Goal: Communication & Community: Share content

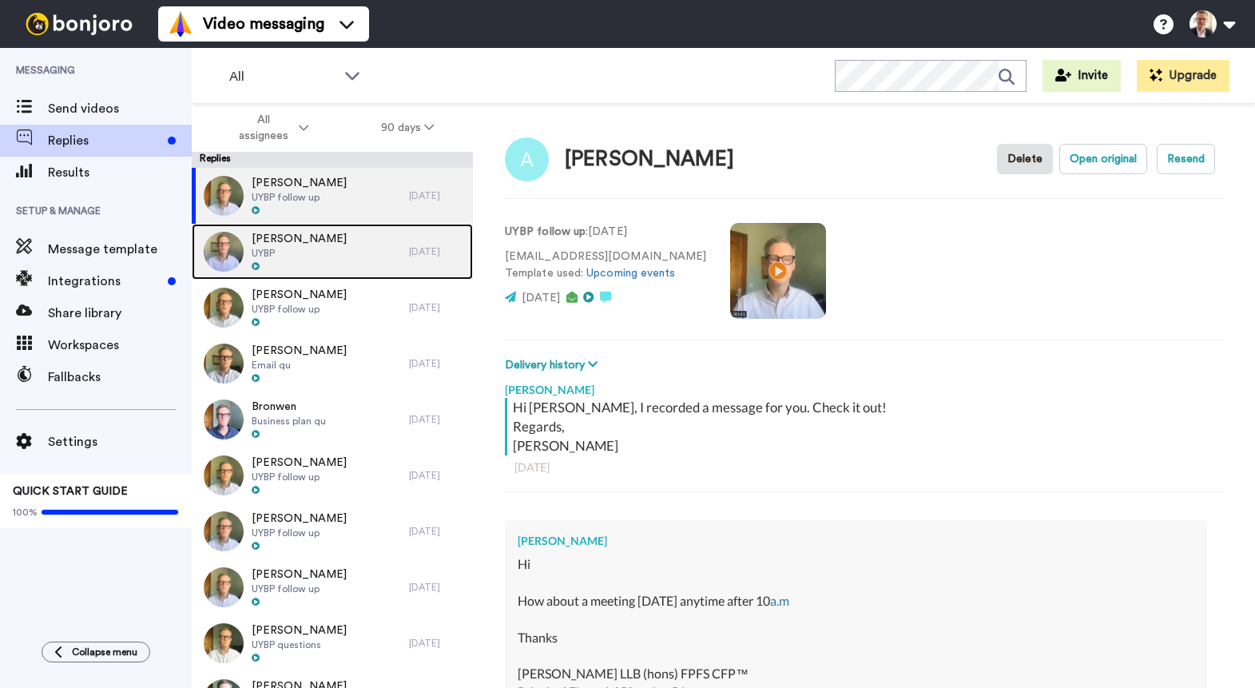
click at [293, 244] on span "Simon Ben-Nathan" at bounding box center [299, 239] width 95 height 16
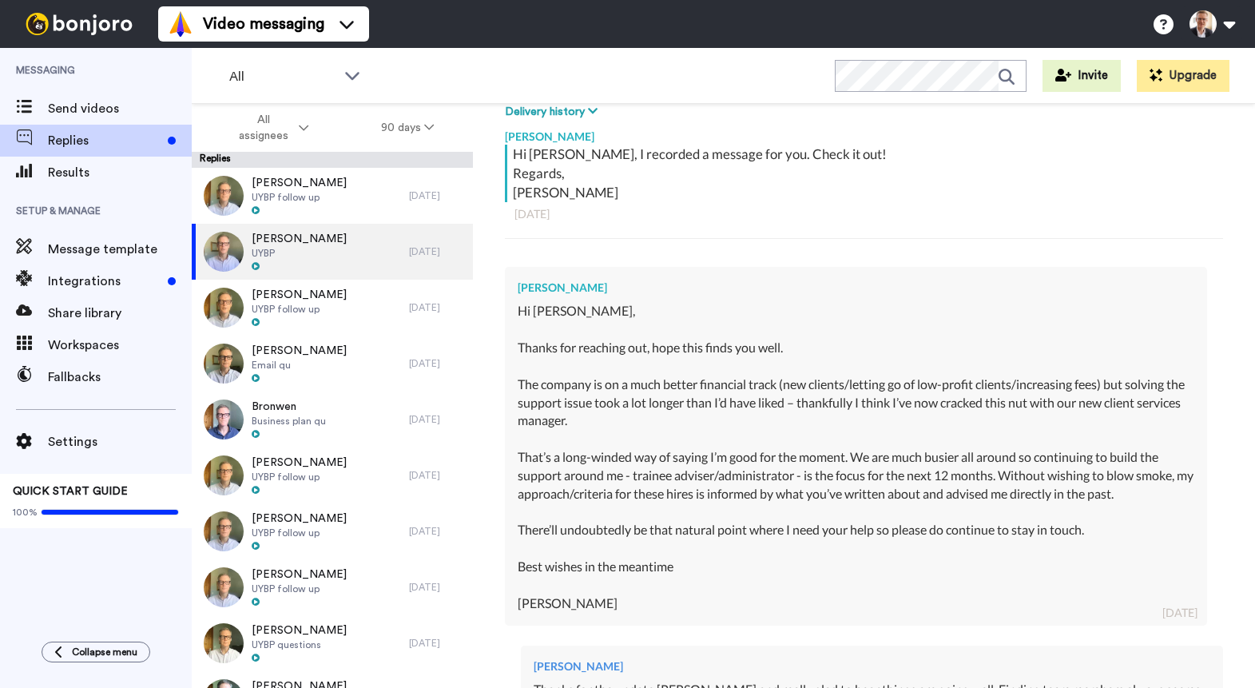
scroll to position [253, 0]
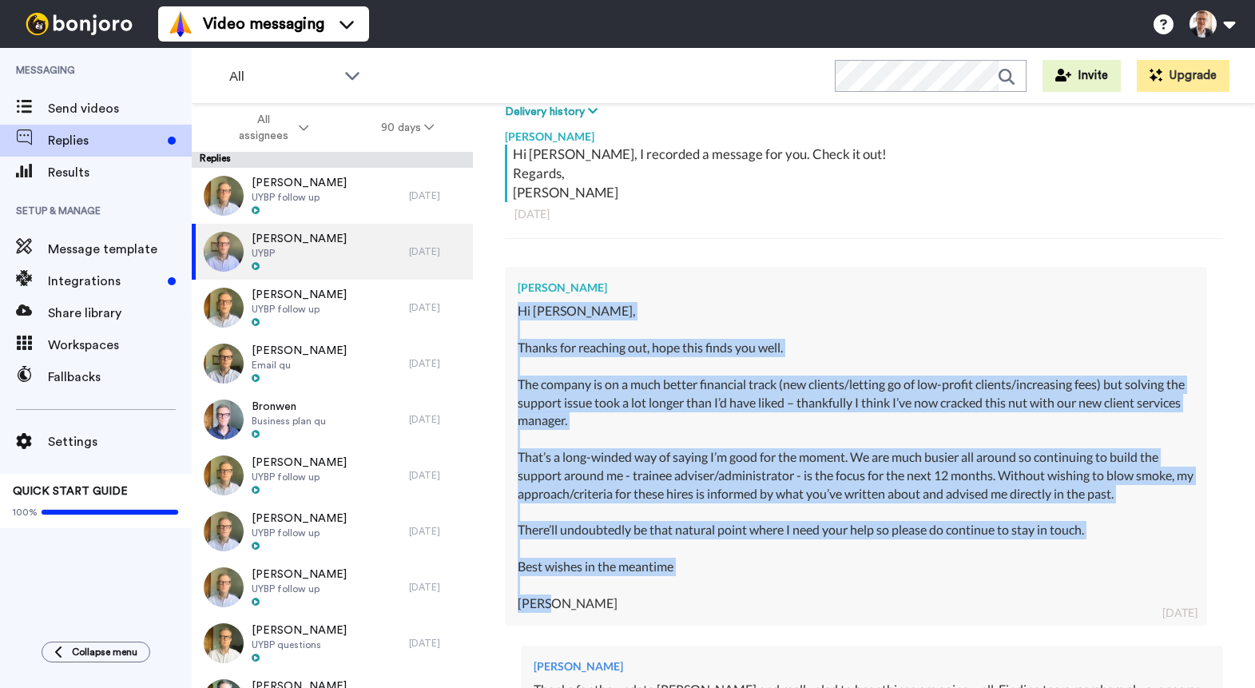
drag, startPoint x: 518, startPoint y: 310, endPoint x: 709, endPoint y: 600, distance: 347.1
click at [709, 600] on div "Hi Brett, Thanks for reaching out, hope this finds you well. The company is on …" at bounding box center [855, 457] width 676 height 310
copy div "Hi Brett, Thanks for reaching out, hope this finds you well. The company is on …"
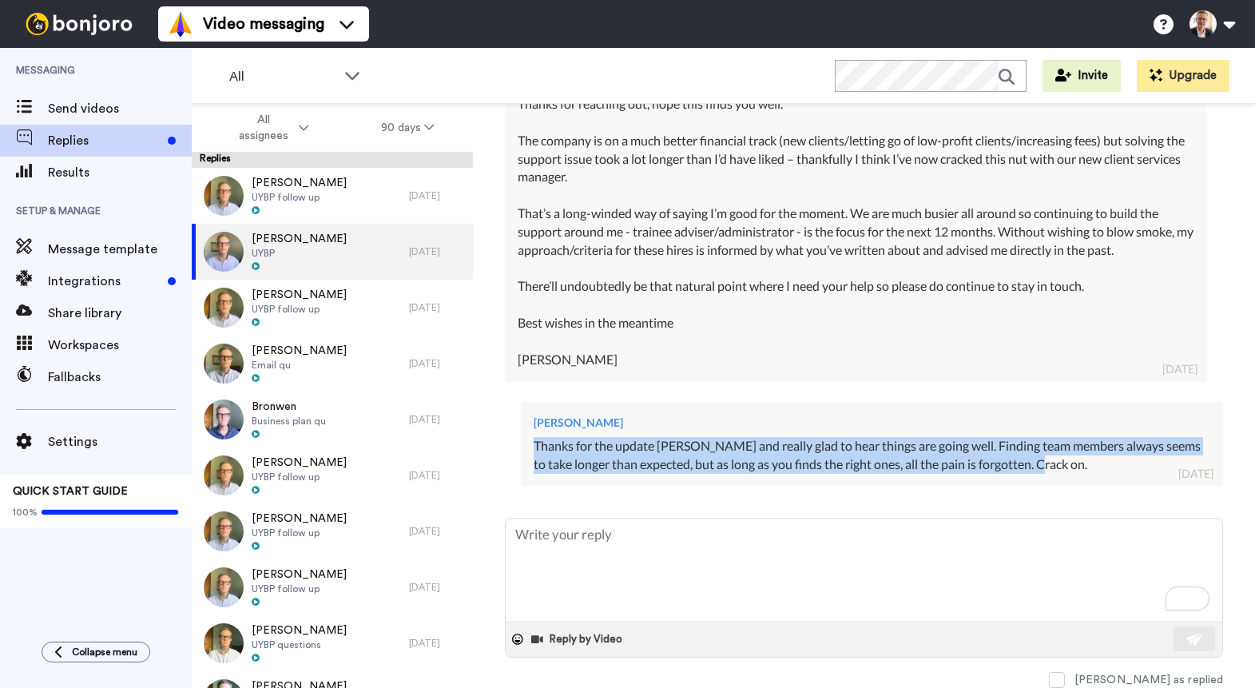
drag, startPoint x: 534, startPoint y: 445, endPoint x: 1063, endPoint y: 464, distance: 529.0
click at [1063, 464] on div "Thanks for the update Simon and really glad to hear things are going well. Find…" at bounding box center [871, 455] width 676 height 37
copy div "Thanks for the update Simon and really glad to hear things are going well. Find…"
type textarea "x"
click at [102, 104] on span "Send videos" at bounding box center [120, 108] width 144 height 19
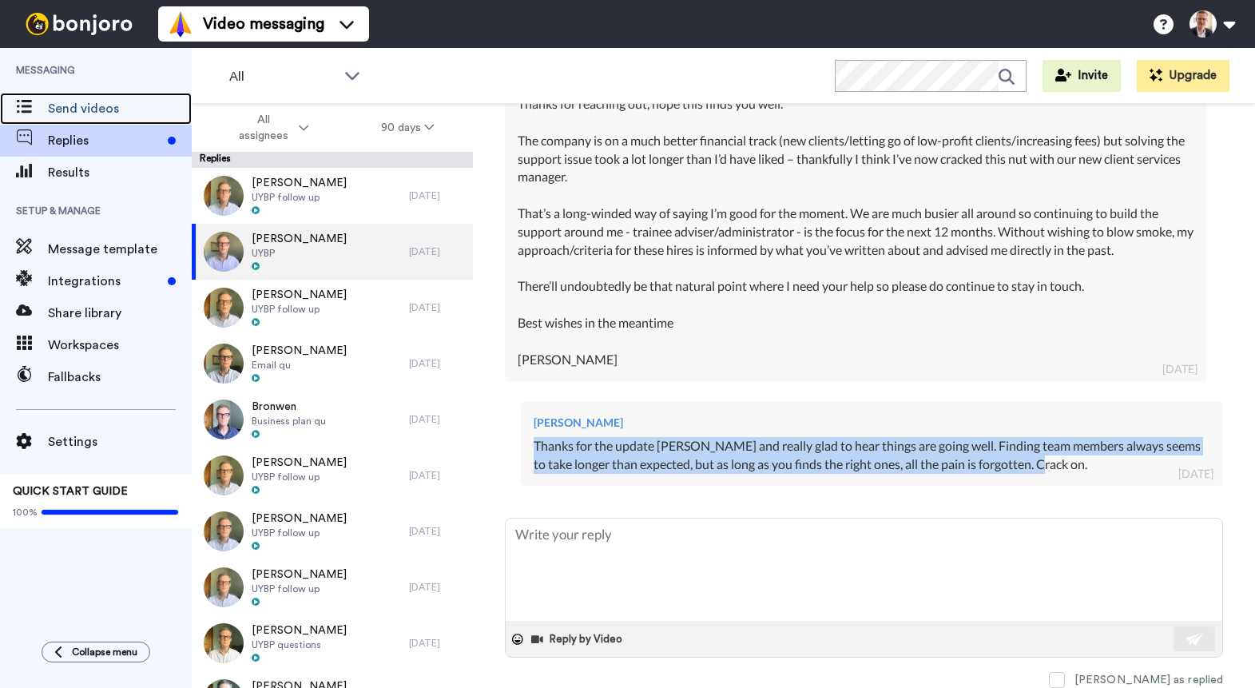
scroll to position [0, 0]
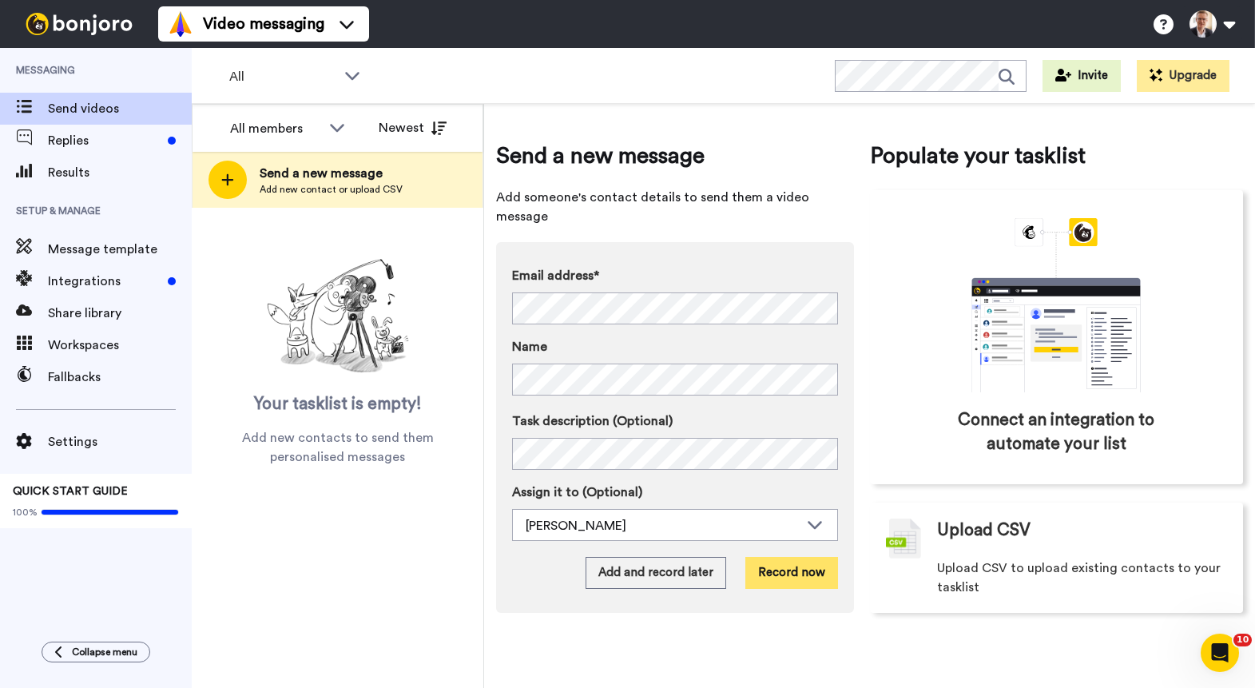
click at [799, 557] on button "Record now" at bounding box center [791, 573] width 93 height 32
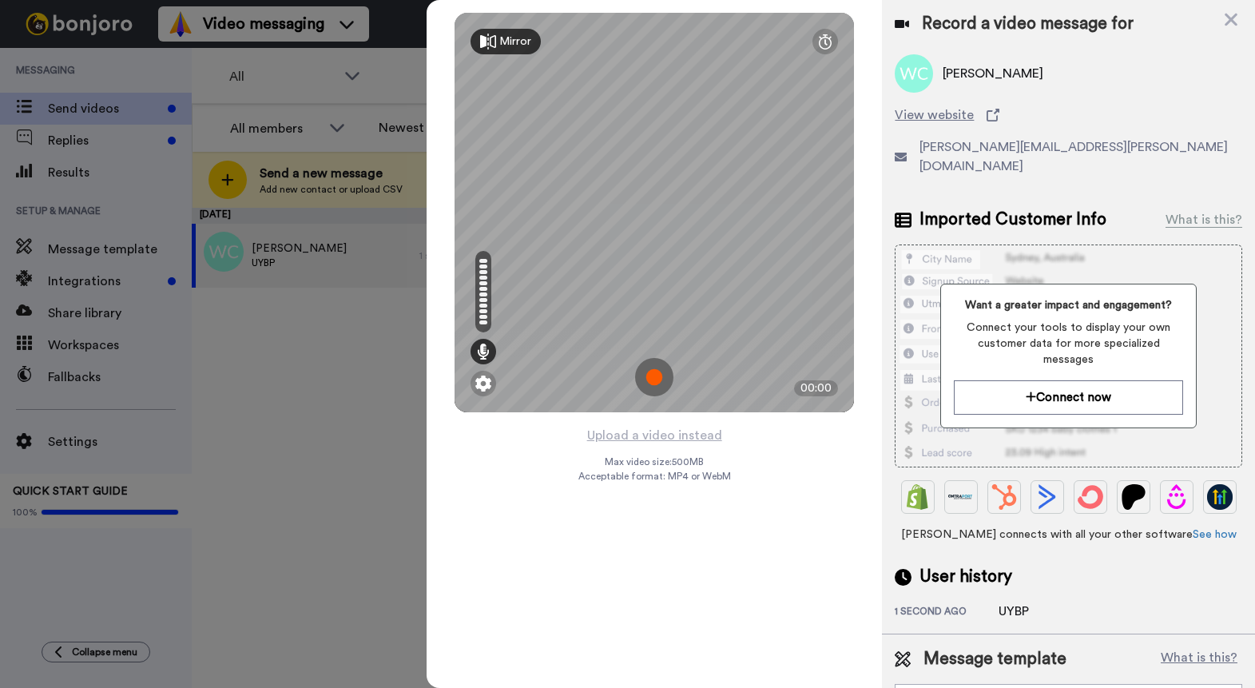
click at [655, 378] on img at bounding box center [654, 377] width 38 height 38
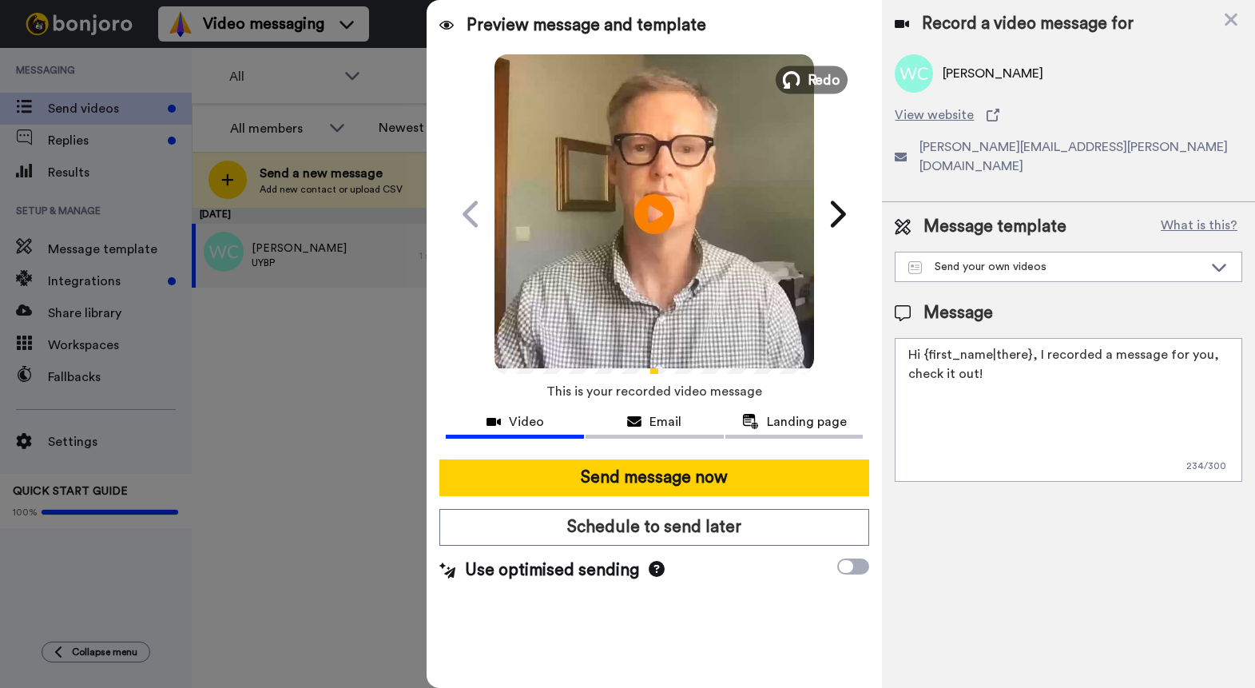
click at [807, 81] on span "Redo" at bounding box center [824, 79] width 34 height 21
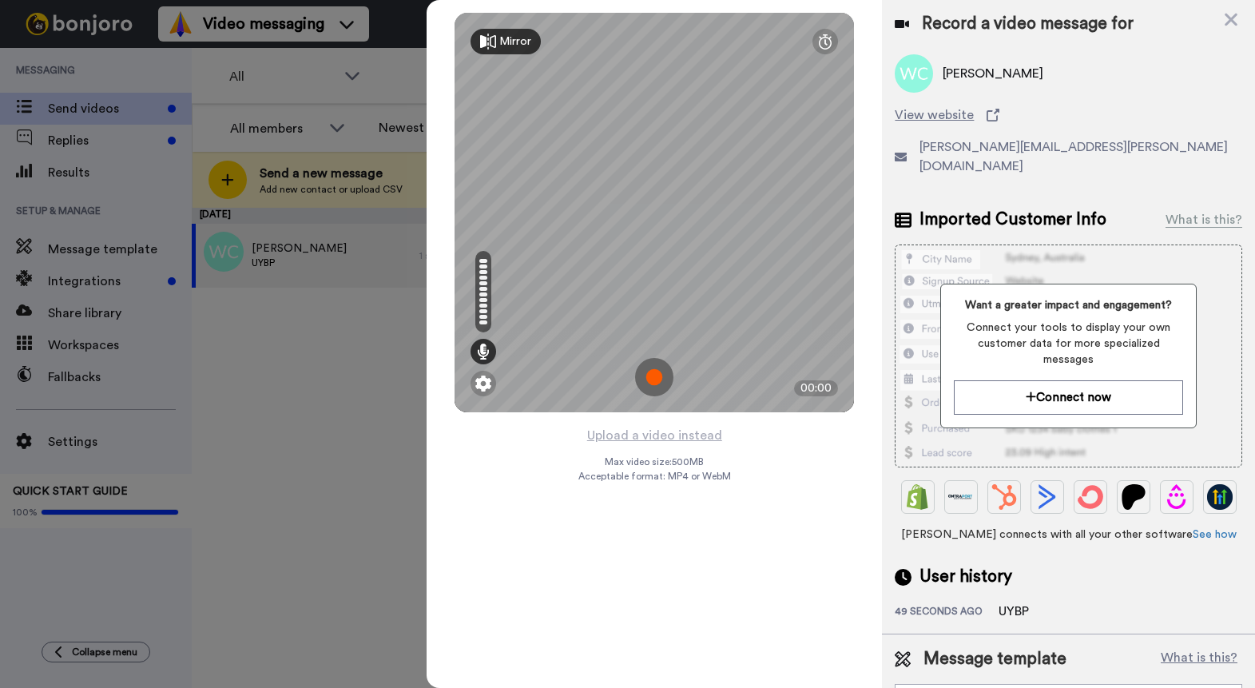
click at [661, 375] on img at bounding box center [654, 377] width 38 height 38
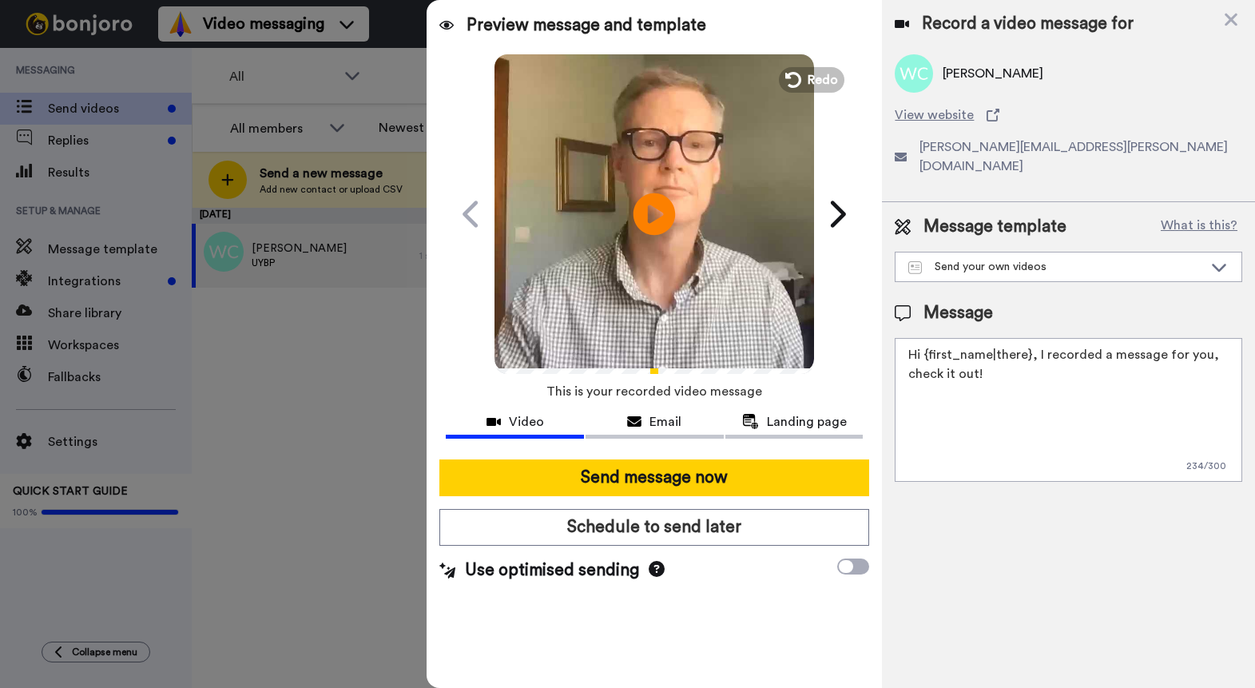
click at [646, 216] on icon at bounding box center [654, 213] width 42 height 42
click at [1028, 340] on textarea "Hi {first_name|there}, I recorded a message for you, check it out!" at bounding box center [1067, 410] width 347 height 144
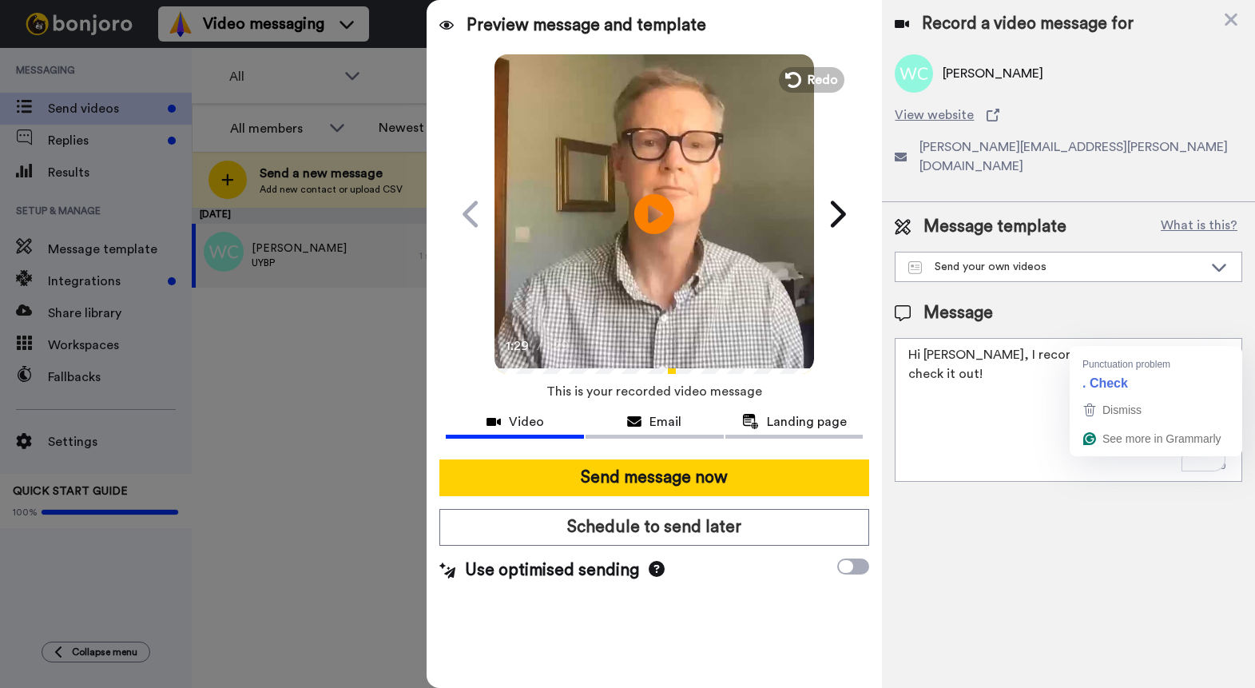
click at [1145, 341] on textarea "Hi William, I recorded a message for you, check it out!" at bounding box center [1067, 410] width 347 height 144
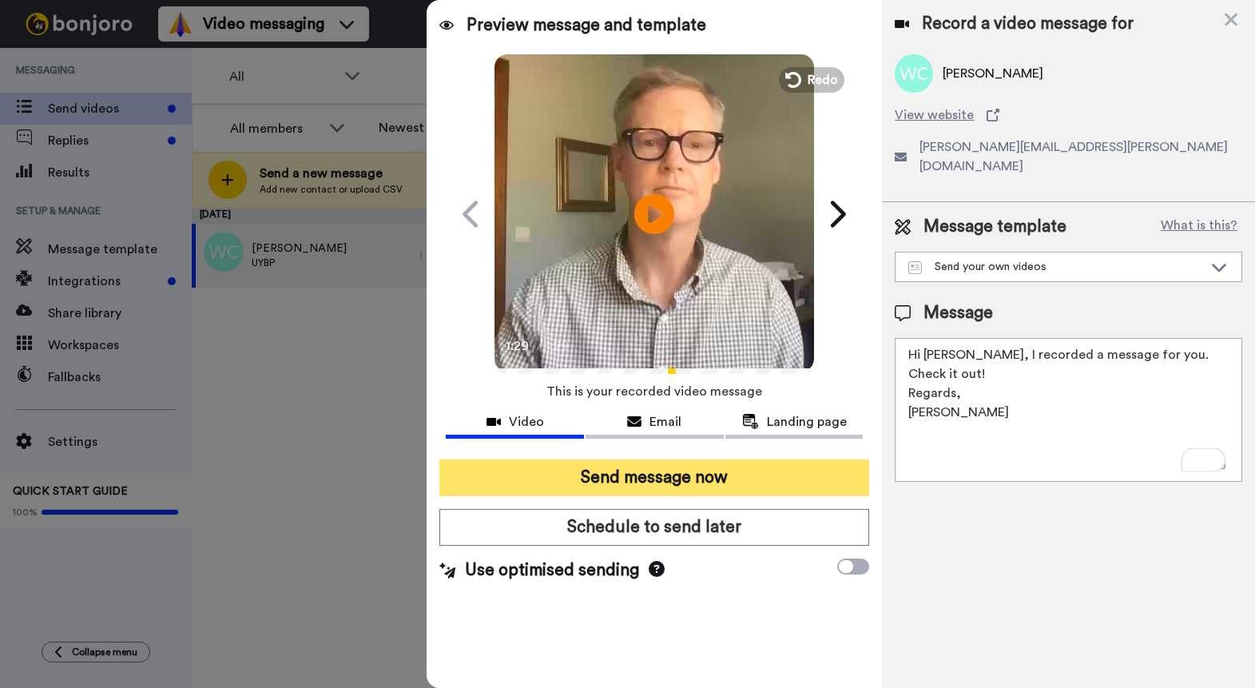
type textarea "Hi William, I recorded a message for you. Check it out! Regards, Brett"
click at [712, 471] on button "Send message now" at bounding box center [654, 477] width 430 height 37
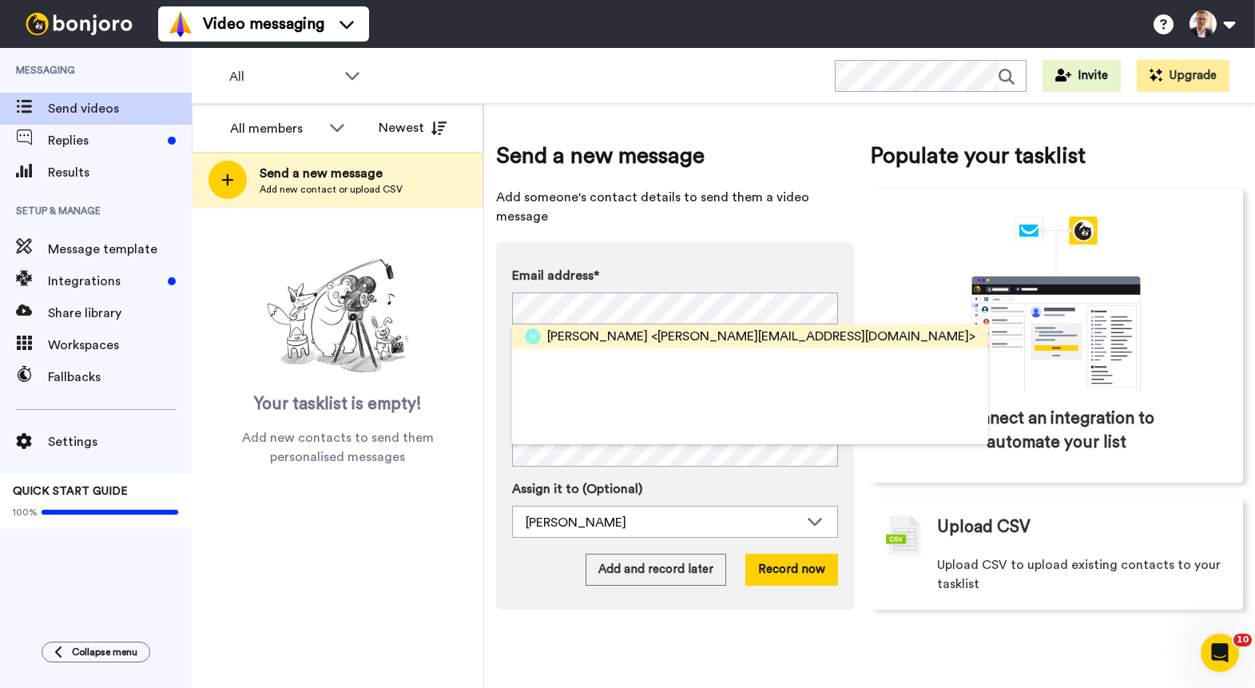
click at [565, 327] on span "Nathan Glaister" at bounding box center [597, 336] width 101 height 19
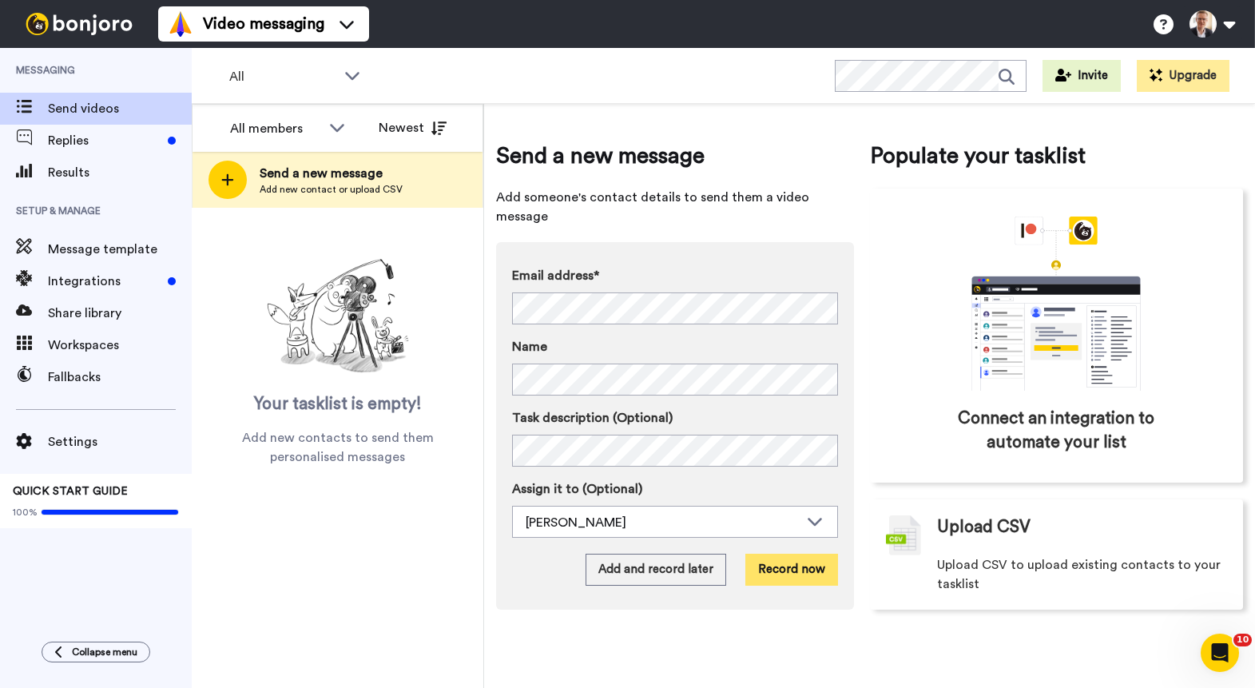
click at [799, 553] on button "Record now" at bounding box center [791, 569] width 93 height 32
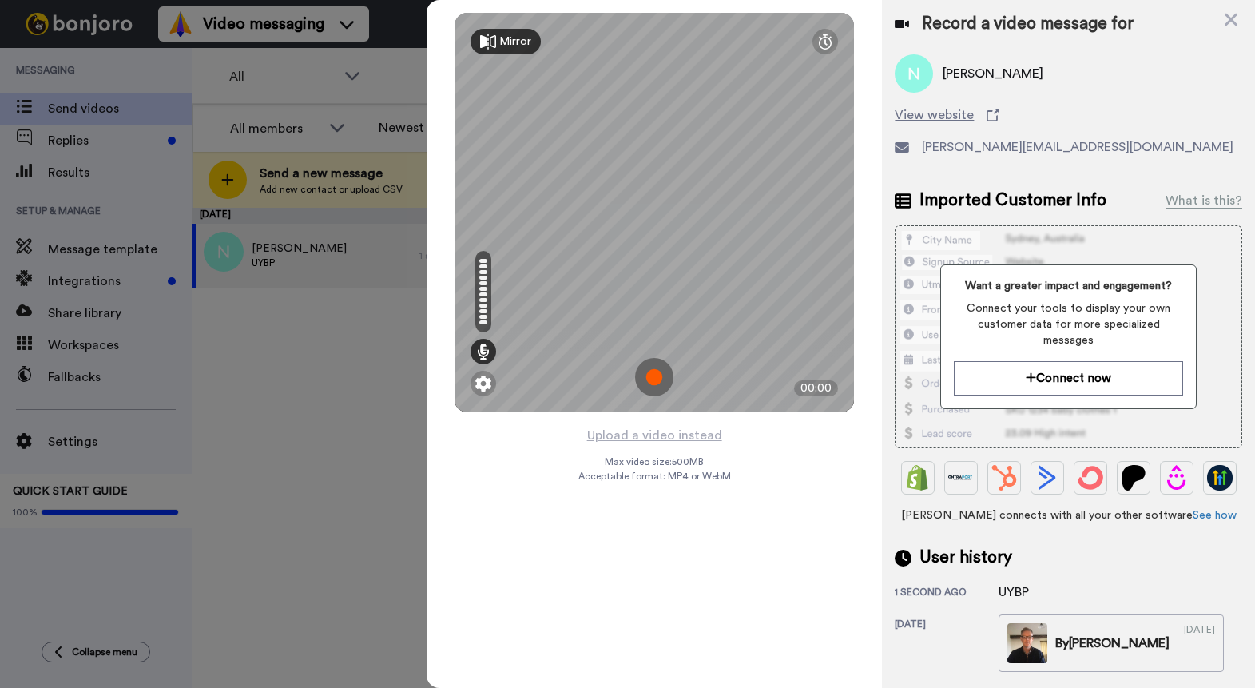
click at [655, 375] on img at bounding box center [654, 377] width 38 height 38
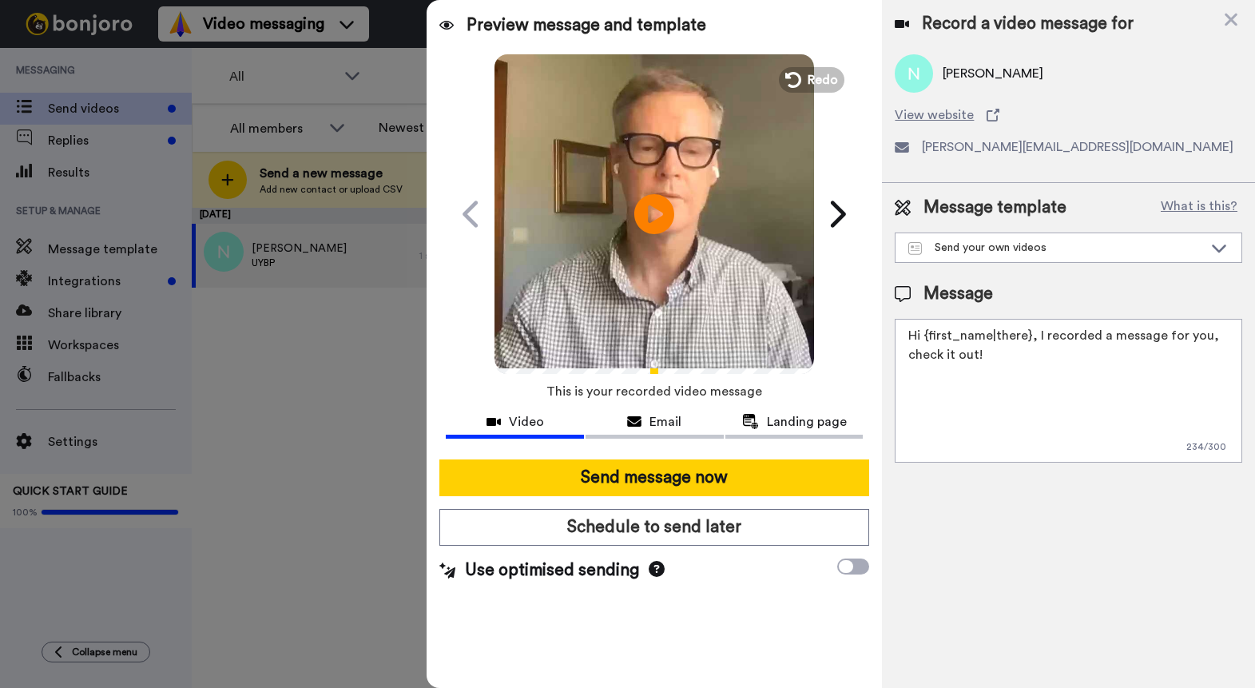
click at [1025, 337] on textarea "Hi {first_name|there}, I recorded a message for you, check it out!" at bounding box center [1067, 391] width 347 height 144
click at [1144, 339] on textarea "Hi Nathan, I recorded a message for you, check it out!" at bounding box center [1067, 391] width 347 height 144
click at [1225, 335] on textarea "Hi Nathan, I recorded a message for you. Check it out!" at bounding box center [1067, 391] width 347 height 144
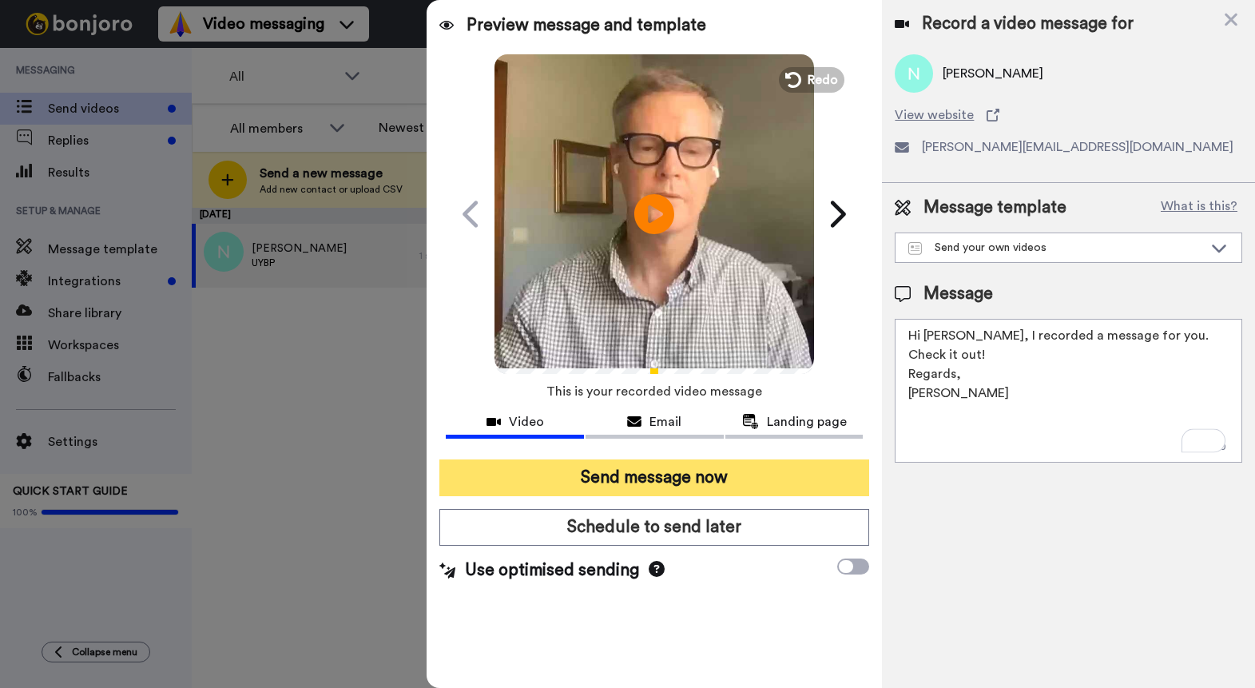
type textarea "Hi Nathan, I recorded a message for you. Check it out! Regards, Brett"
click at [758, 466] on button "Send message now" at bounding box center [654, 477] width 430 height 37
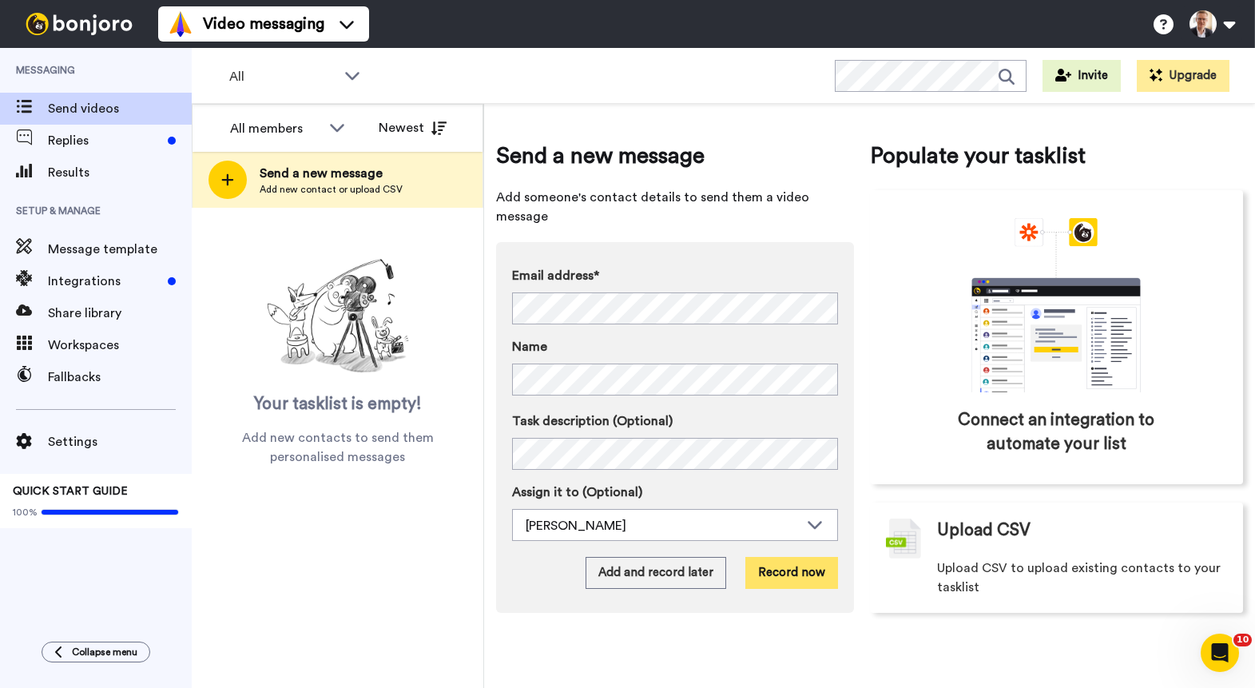
click at [811, 557] on button "Record now" at bounding box center [791, 573] width 93 height 32
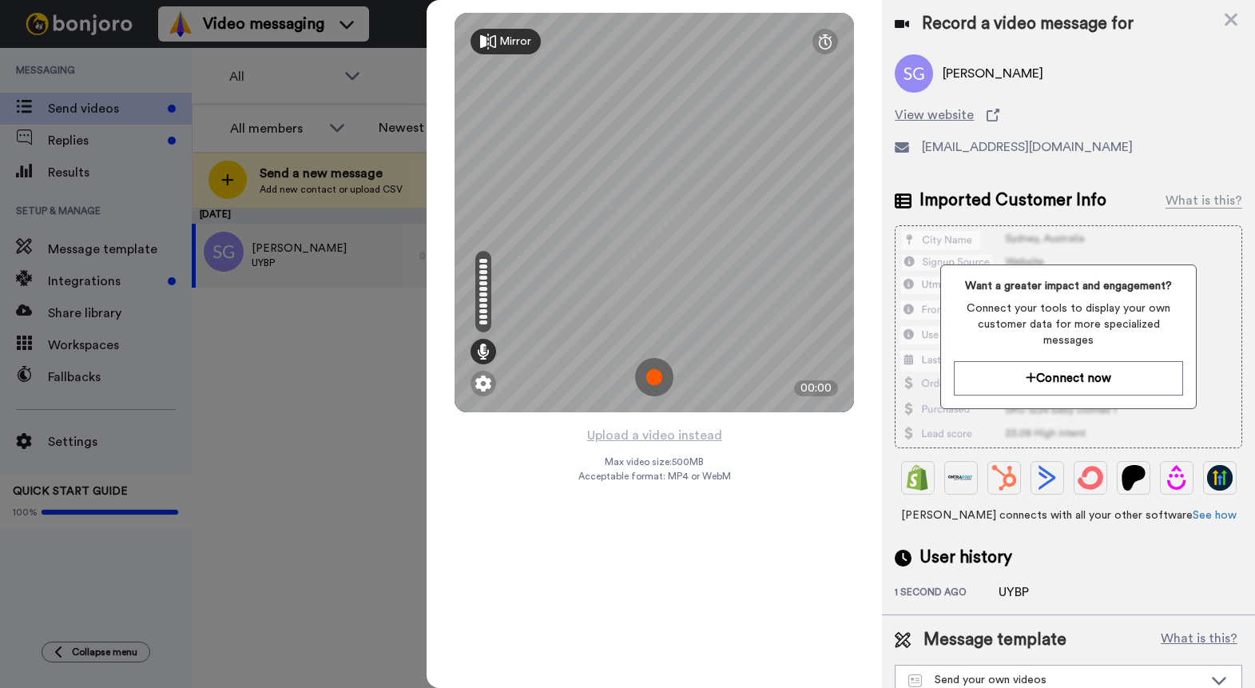
click at [657, 374] on img at bounding box center [654, 377] width 38 height 38
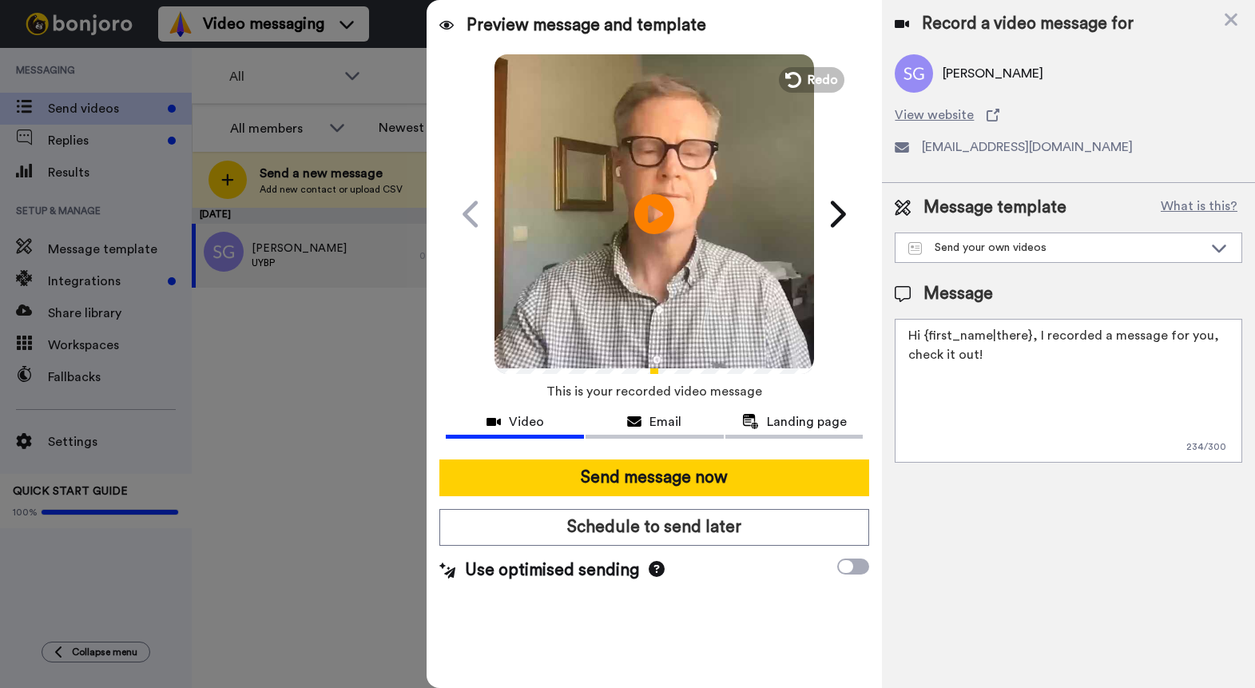
click at [1028, 336] on textarea "Hi {first_name|there}, I recorded a message for you, check it out!" at bounding box center [1067, 391] width 347 height 144
type textarea "Hi ~simon, I recorded a message for you, check it out!"
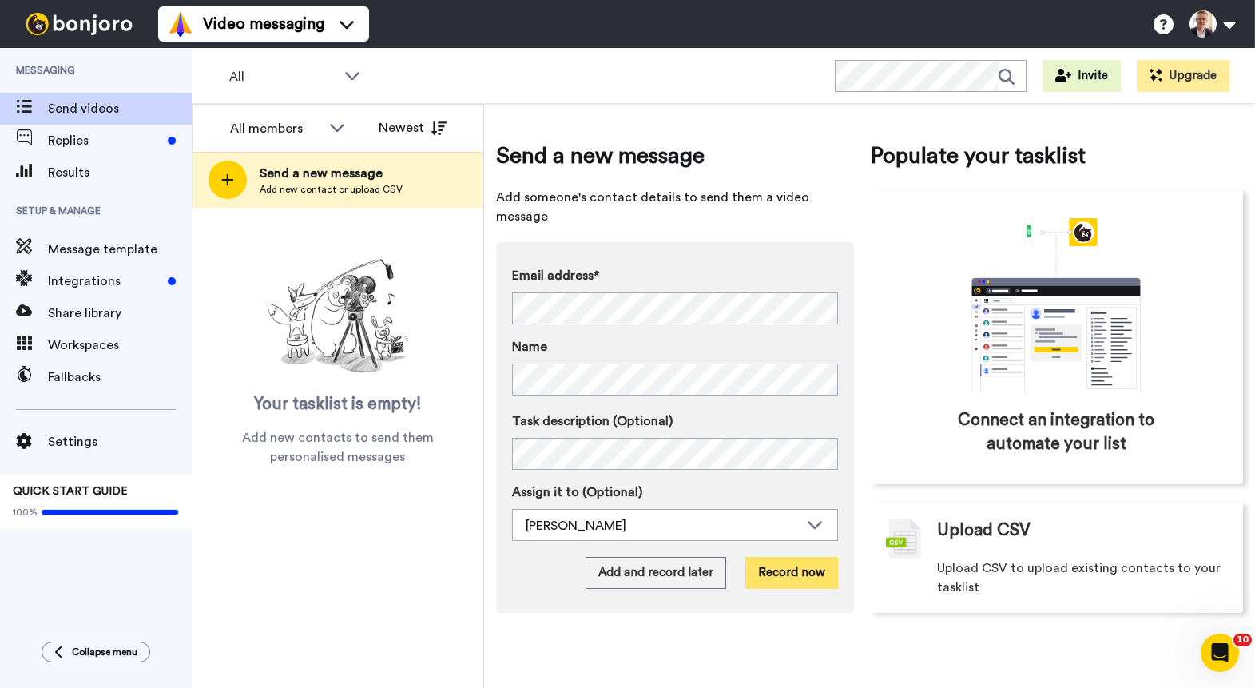
click at [790, 557] on button "Record now" at bounding box center [791, 573] width 93 height 32
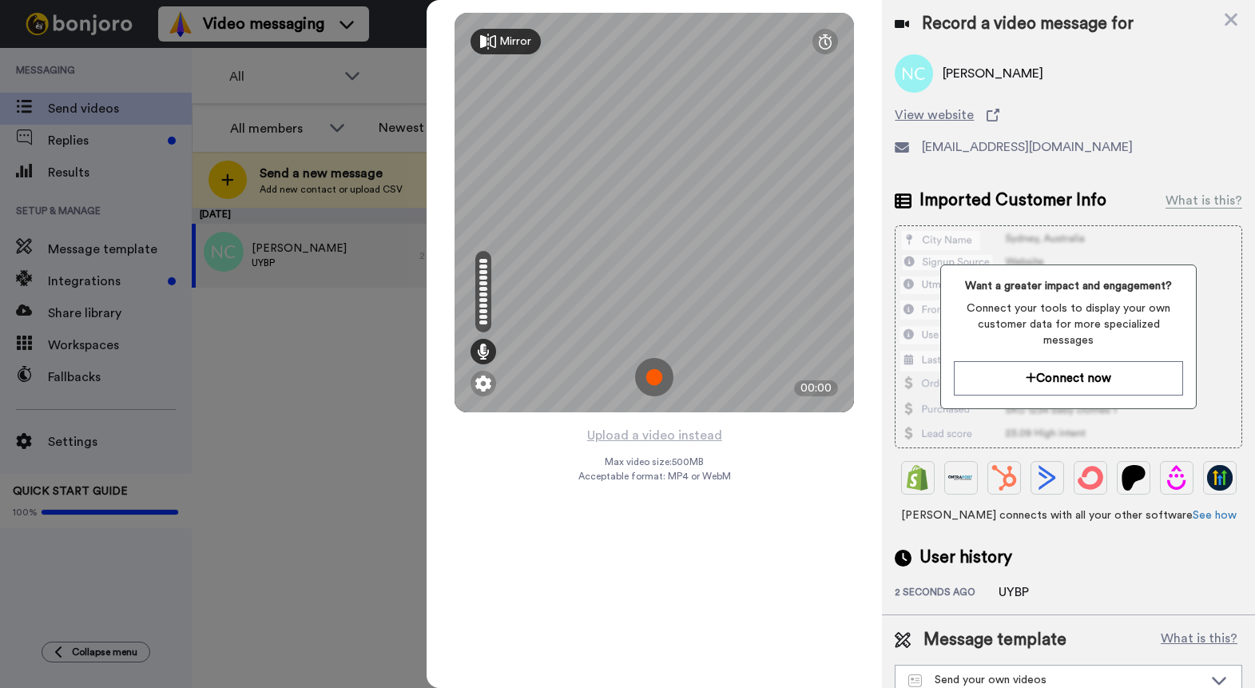
click at [656, 379] on img at bounding box center [654, 377] width 38 height 38
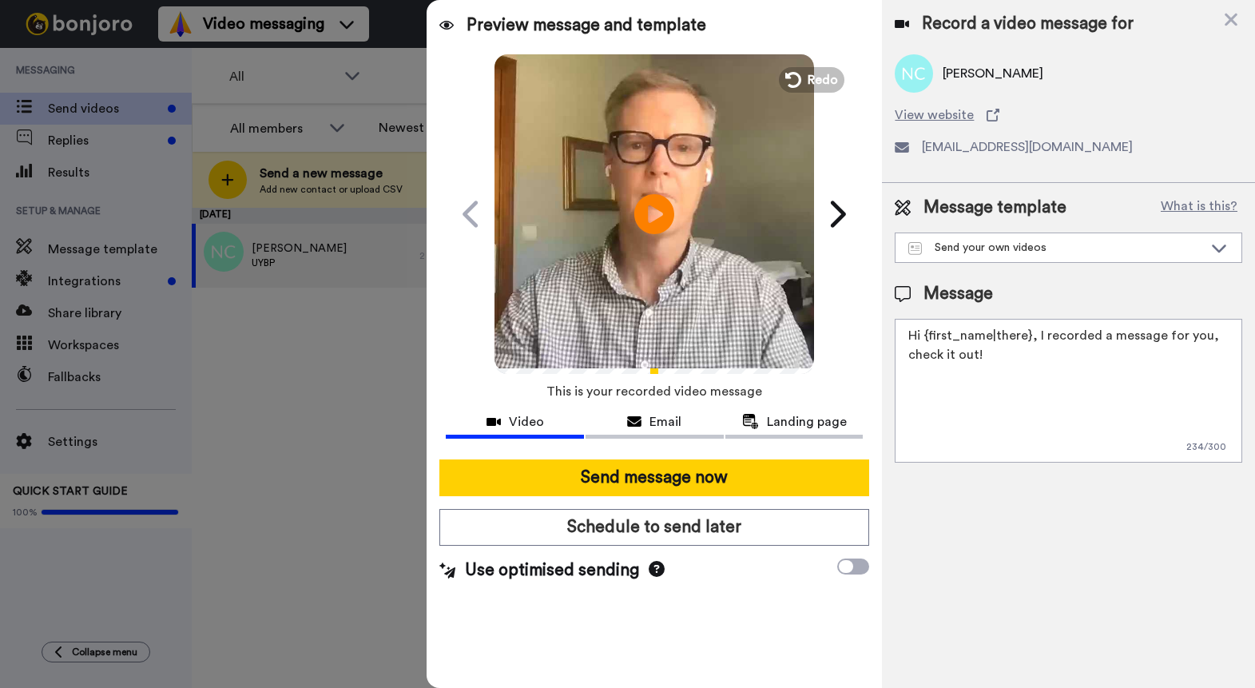
click at [1026, 339] on textarea "Hi {first_name|there}, I recorded a message for you, check it out!" at bounding box center [1067, 391] width 347 height 144
click at [1126, 343] on textarea "Hi Nick, I recorded a message for you, check it out!" at bounding box center [1067, 391] width 347 height 144
click at [1136, 337] on textarea "Hi Nick, I recorded a message for you. check it out!" at bounding box center [1067, 391] width 347 height 144
click at [1215, 340] on textarea "Hi Nick, I recorded a message for you. Check it out!" at bounding box center [1067, 391] width 347 height 144
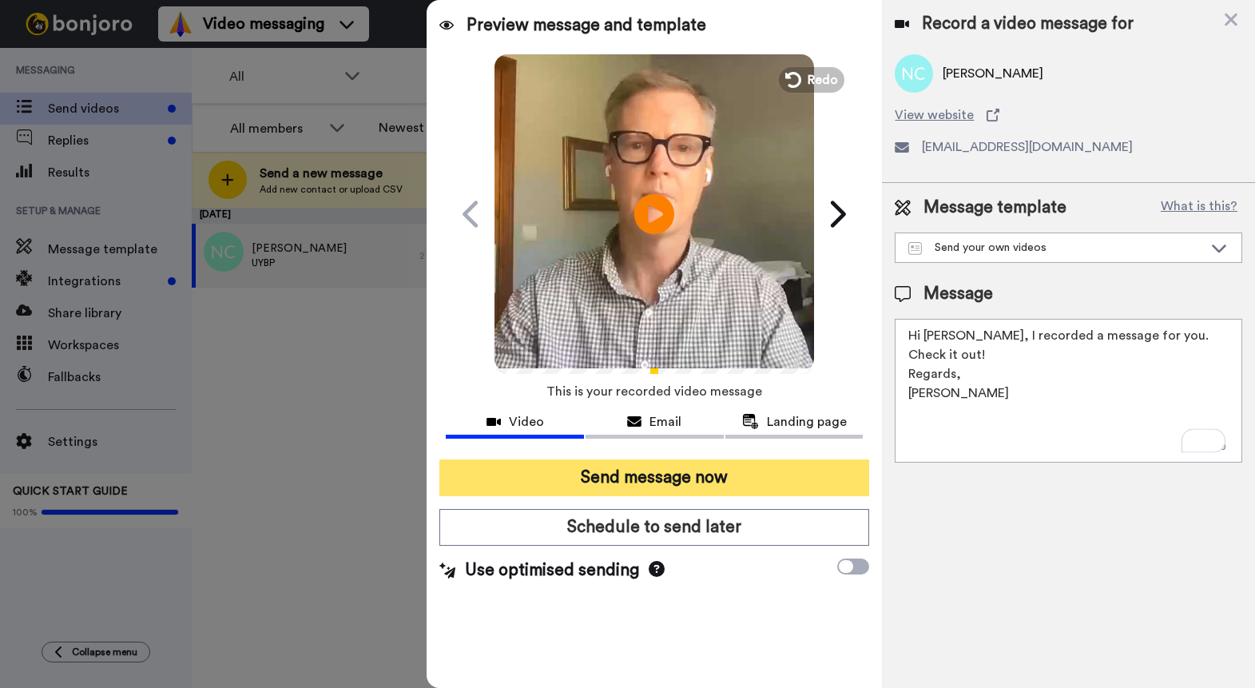
type textarea "Hi Nick, I recorded a message for you. Check it out! Regards, Brett"
click at [703, 477] on button "Send message now" at bounding box center [654, 477] width 430 height 37
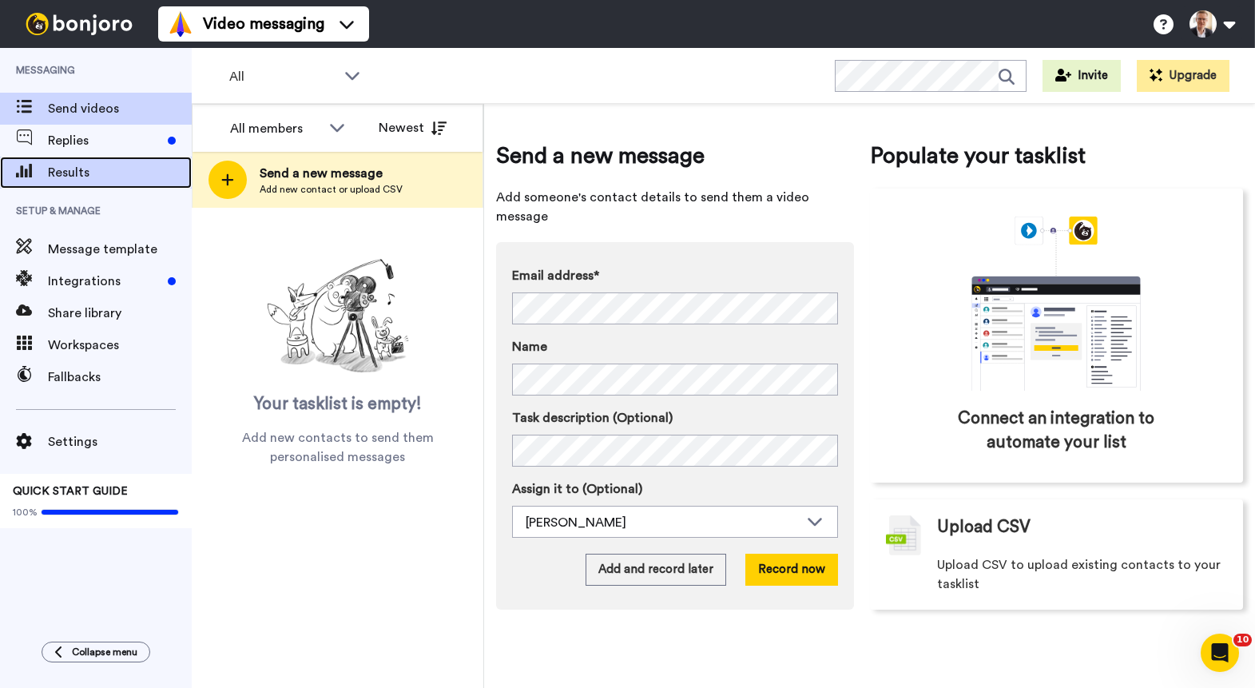
click at [73, 174] on span "Results" at bounding box center [120, 172] width 144 height 19
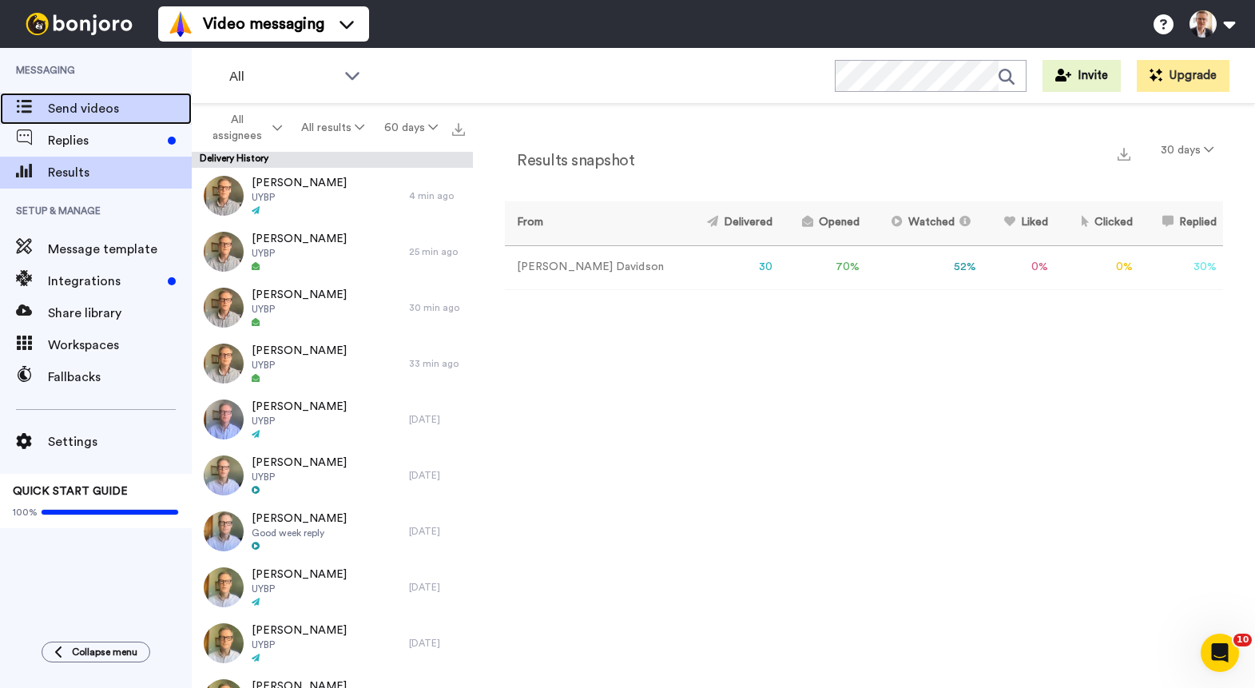
click at [88, 113] on span "Send videos" at bounding box center [120, 108] width 144 height 19
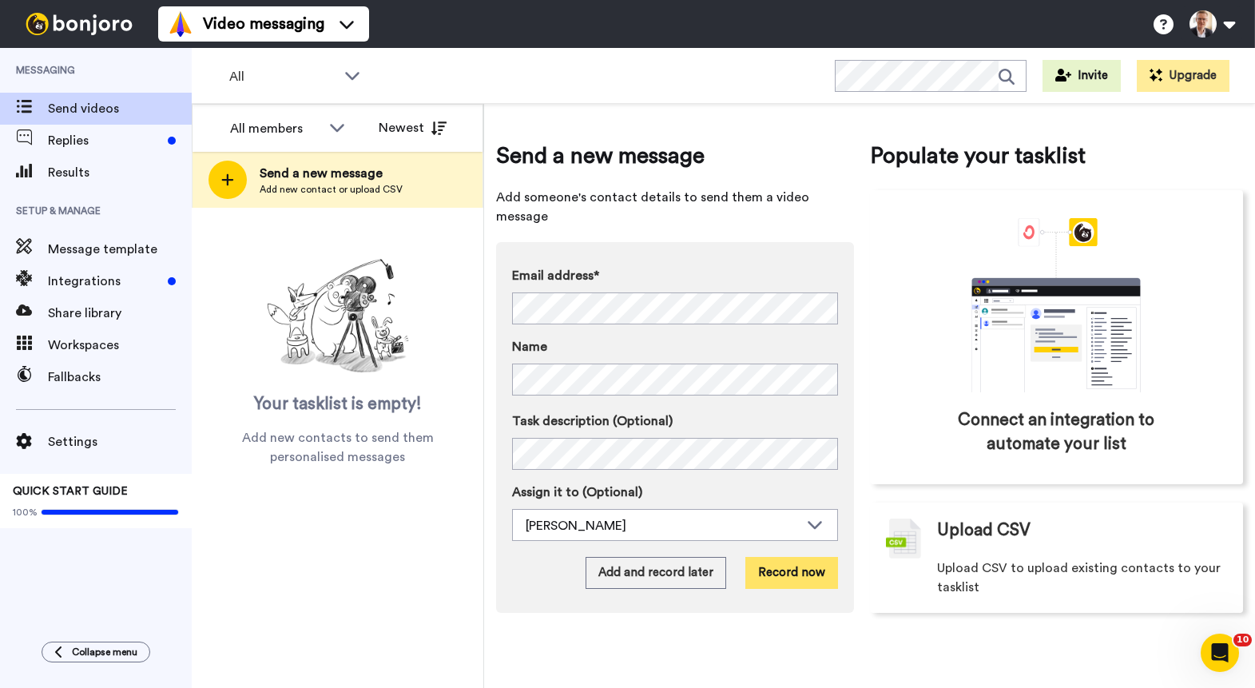
click at [795, 557] on button "Record now" at bounding box center [791, 573] width 93 height 32
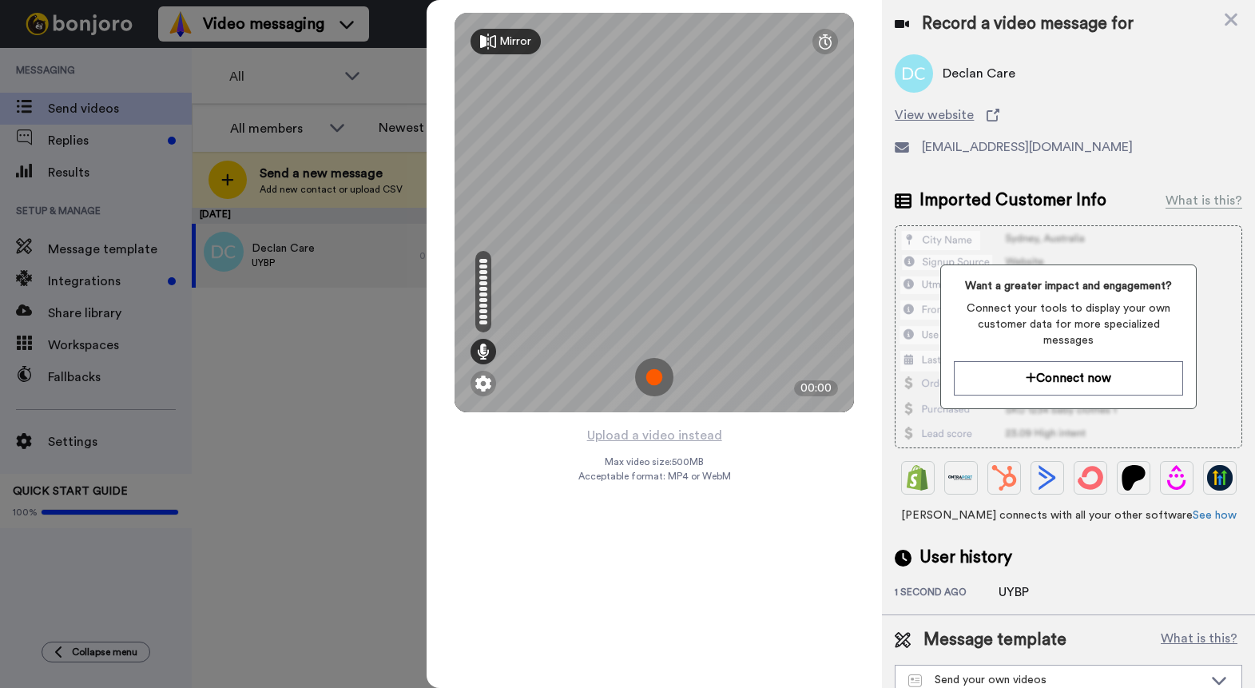
click at [656, 375] on img at bounding box center [654, 377] width 38 height 38
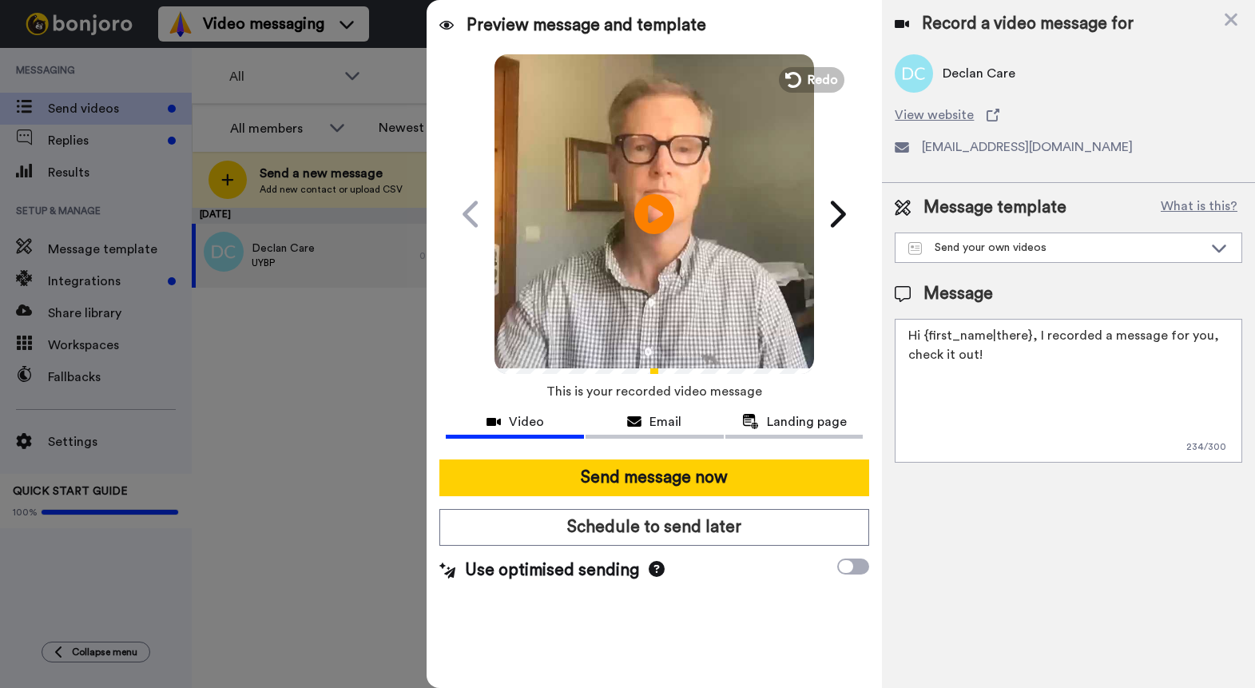
click at [1027, 339] on textarea "Hi {first_name|there}, I recorded a message for you, check it out!" at bounding box center [1067, 391] width 347 height 144
click at [1139, 342] on textarea "Hi Declan, I recorded a message for you, check it out!" at bounding box center [1067, 391] width 347 height 144
click at [1226, 337] on textarea "Hi Declan, I recorded a message for you. Check it out!" at bounding box center [1067, 391] width 347 height 144
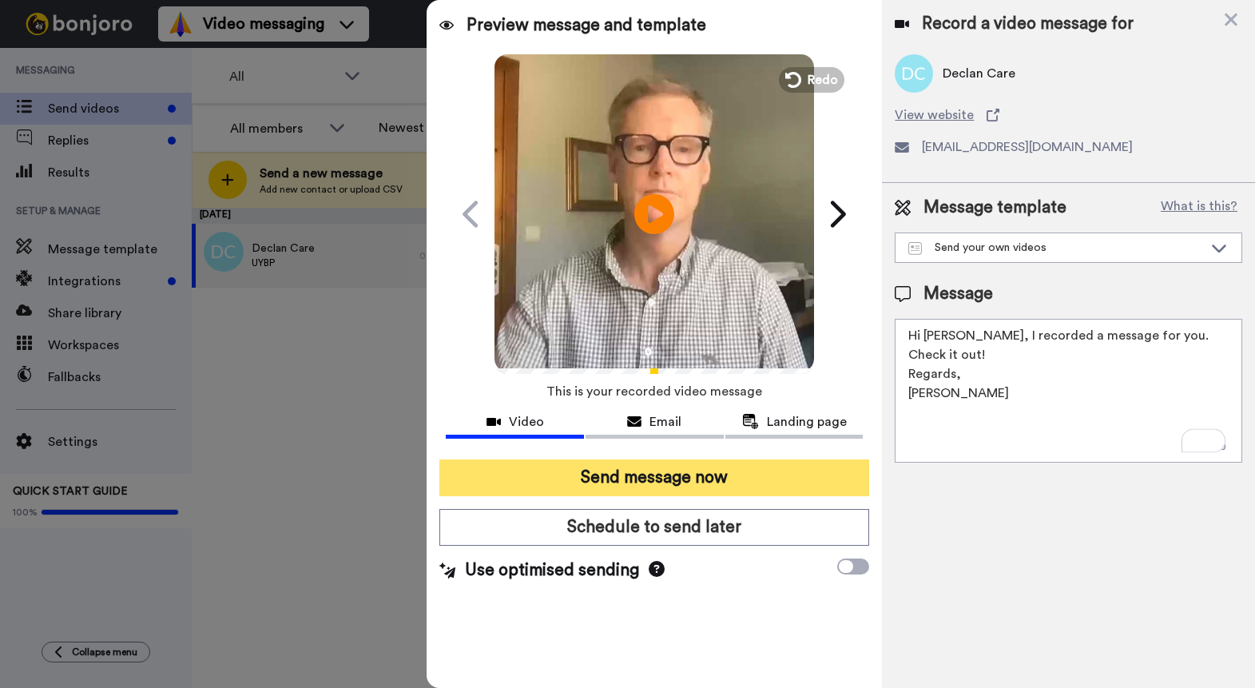
type textarea "Hi Declan, I recorded a message for you. Check it out! Regards, Brett"
click at [696, 477] on button "Send message now" at bounding box center [654, 477] width 430 height 37
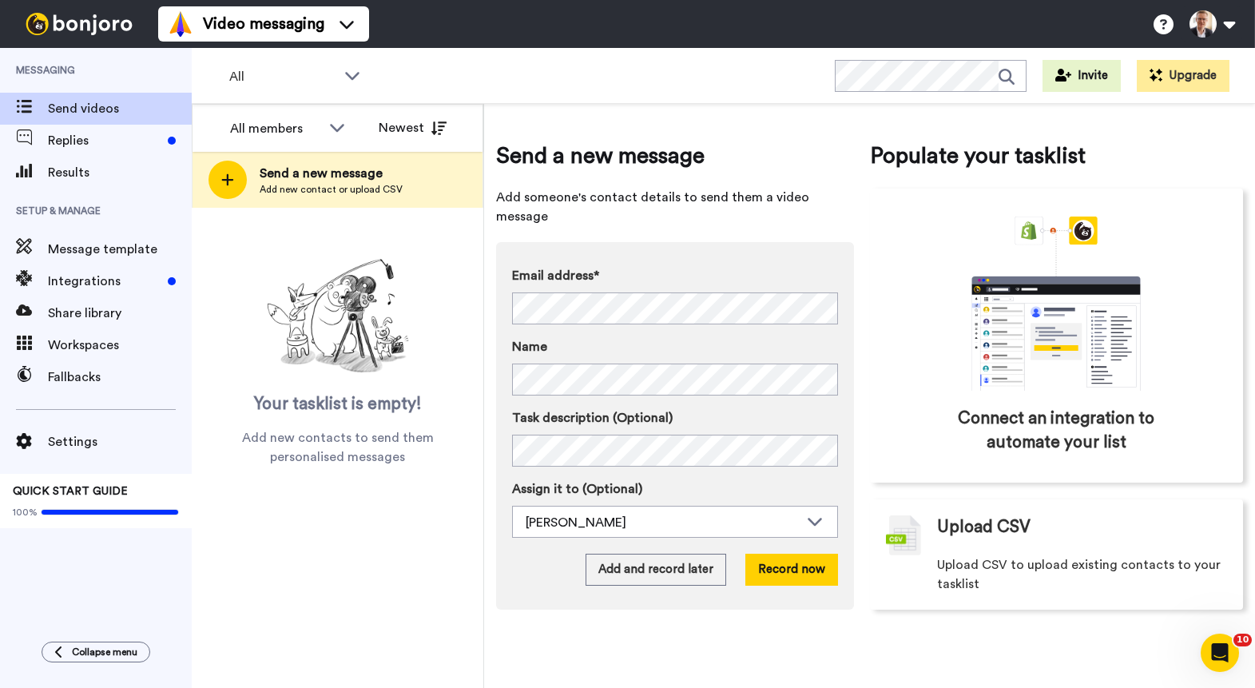
click at [228, 177] on icon at bounding box center [227, 179] width 13 height 14
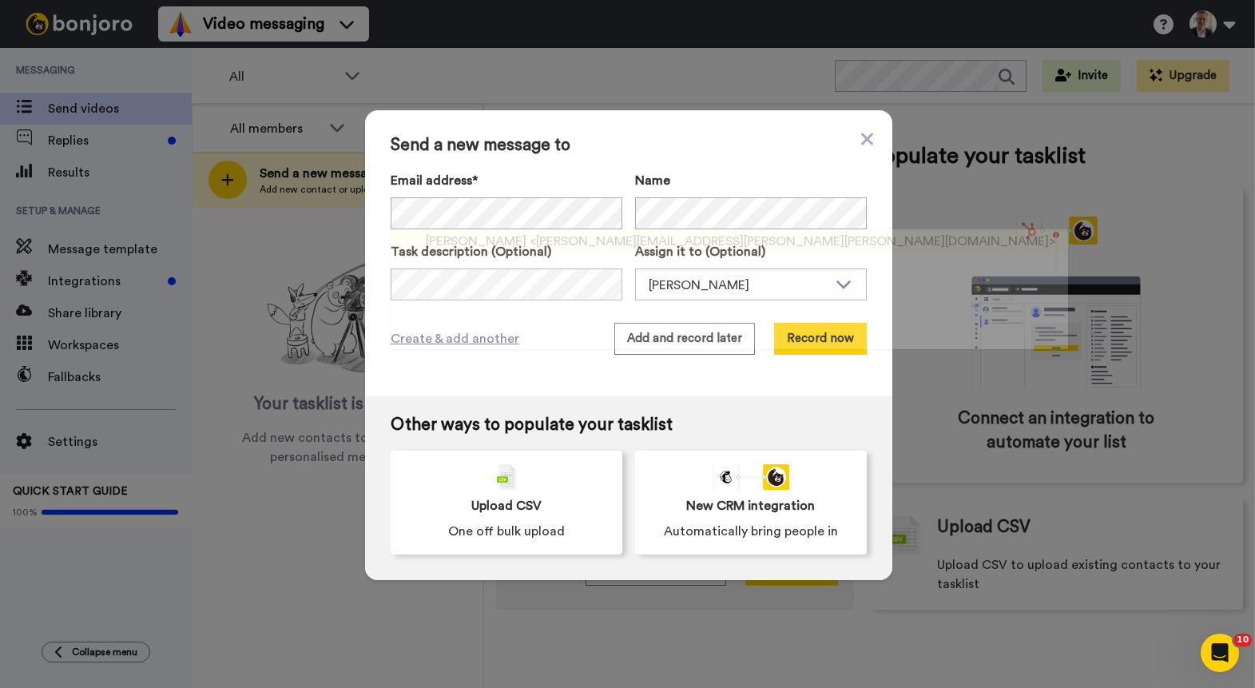
click at [503, 243] on div "James Hanna <james.hanna@hanna-hillen.com>" at bounding box center [740, 241] width 629 height 19
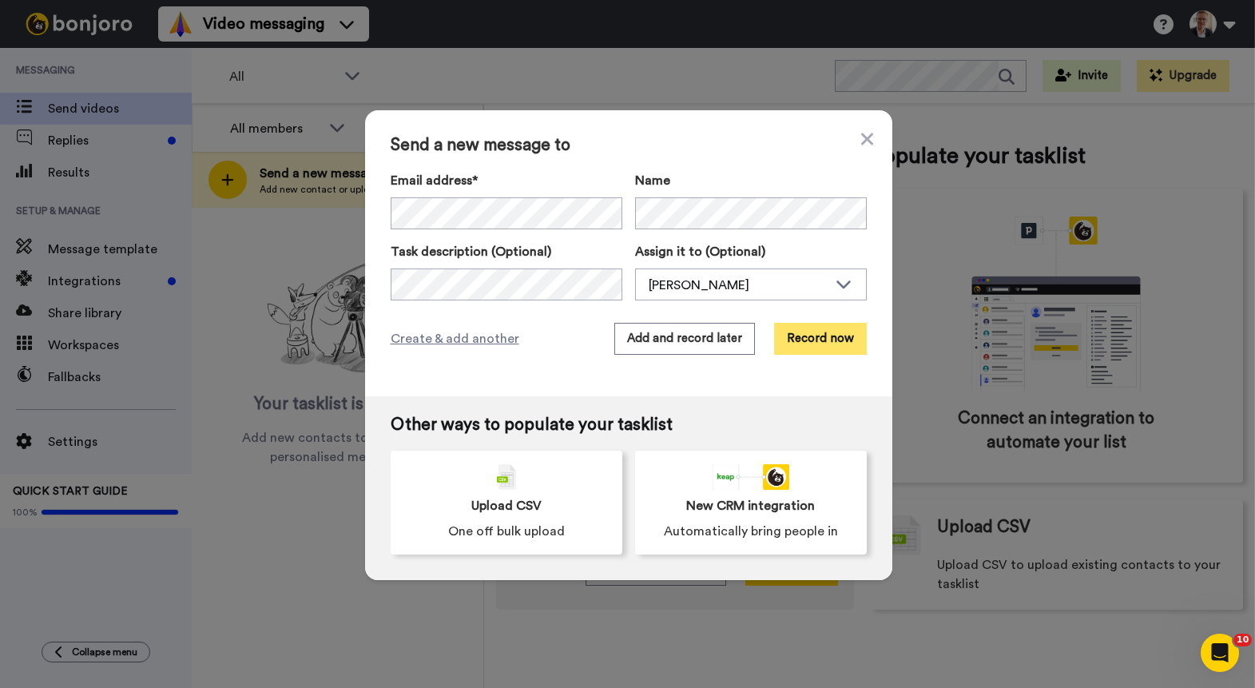
click at [808, 341] on button "Record now" at bounding box center [820, 339] width 93 height 32
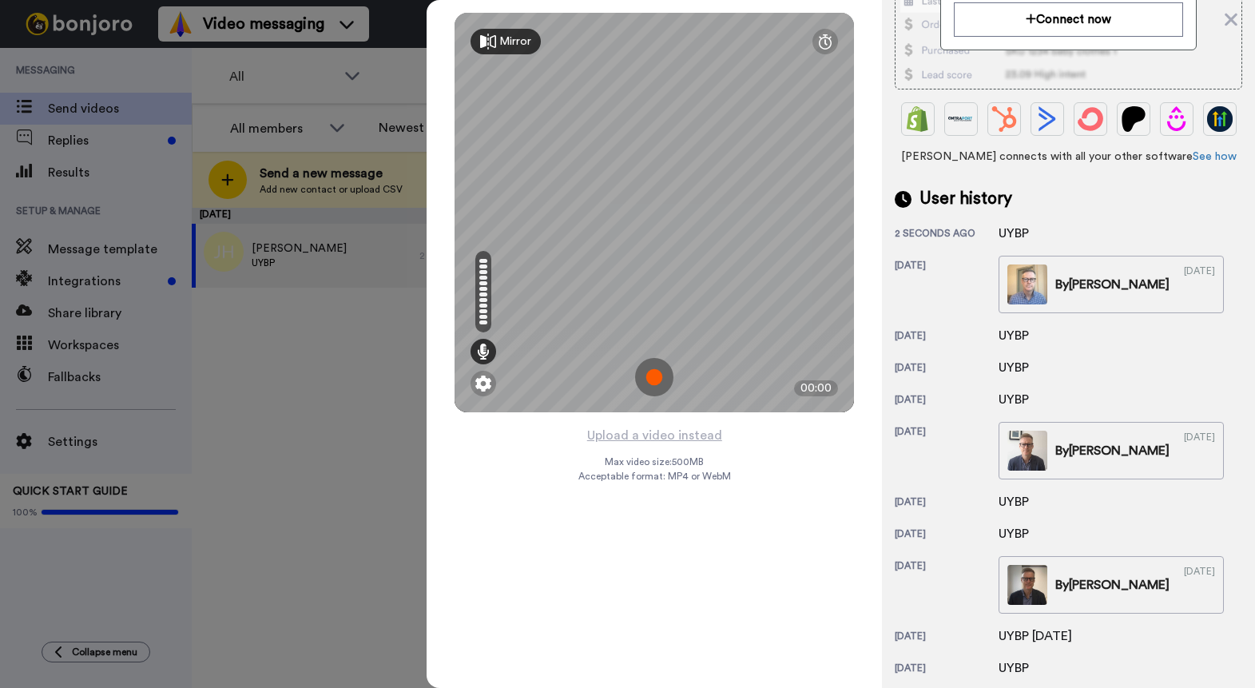
scroll to position [382, 0]
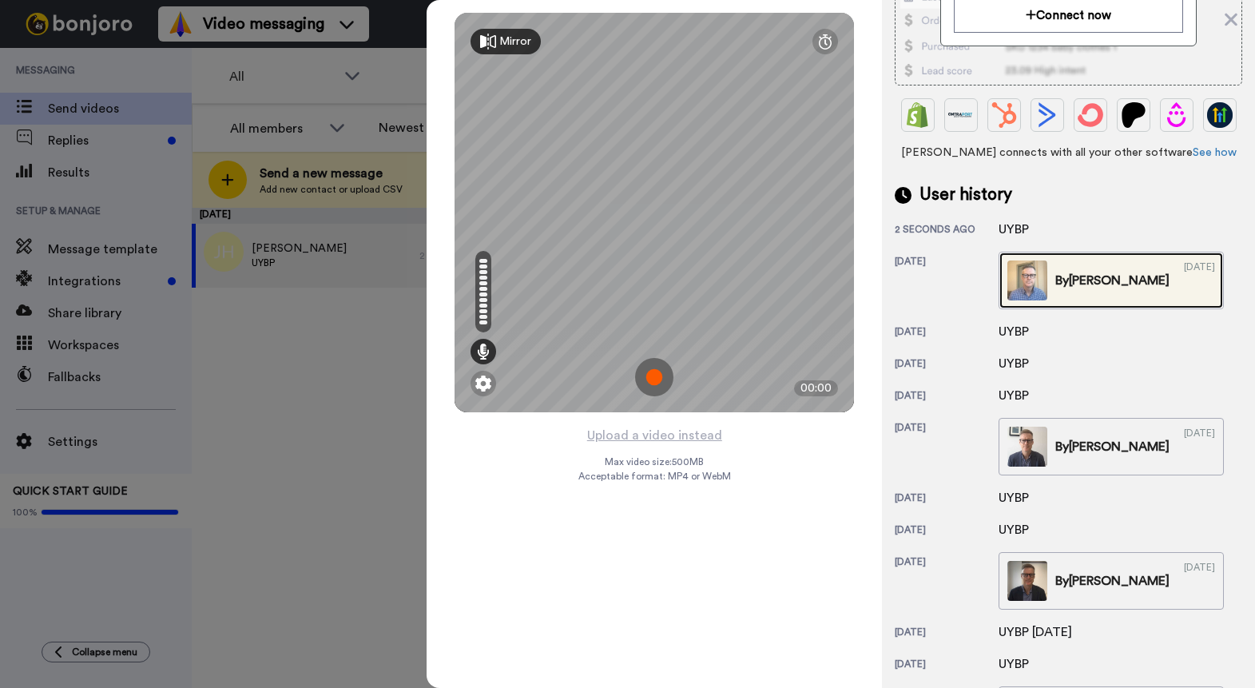
click at [1027, 260] on img at bounding box center [1027, 280] width 40 height 40
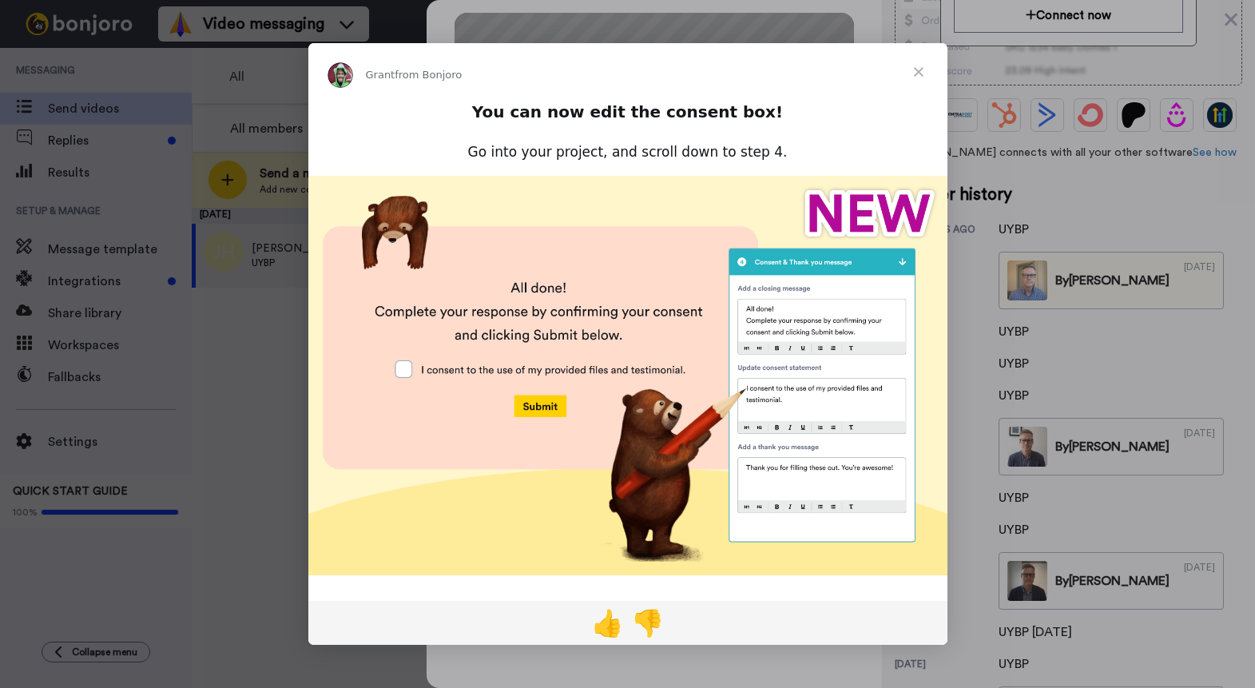
scroll to position [0, 0]
click at [920, 69] on span "Close" at bounding box center [918, 71] width 57 height 57
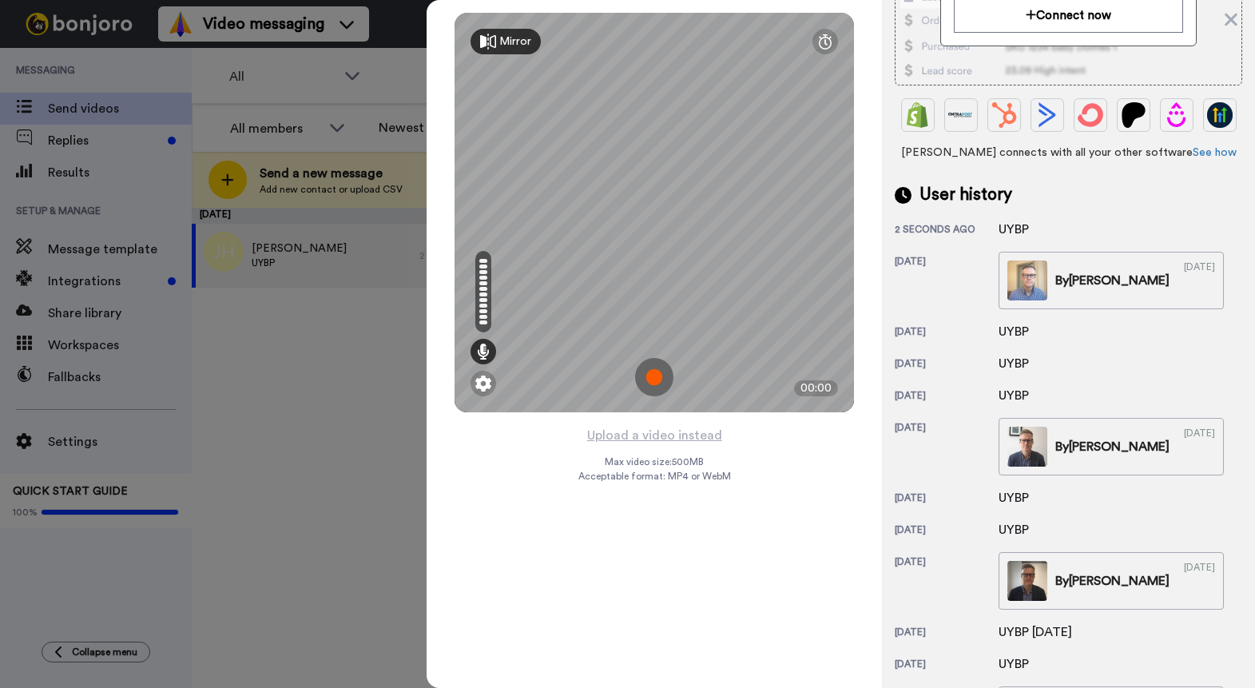
click at [660, 372] on img at bounding box center [654, 377] width 38 height 38
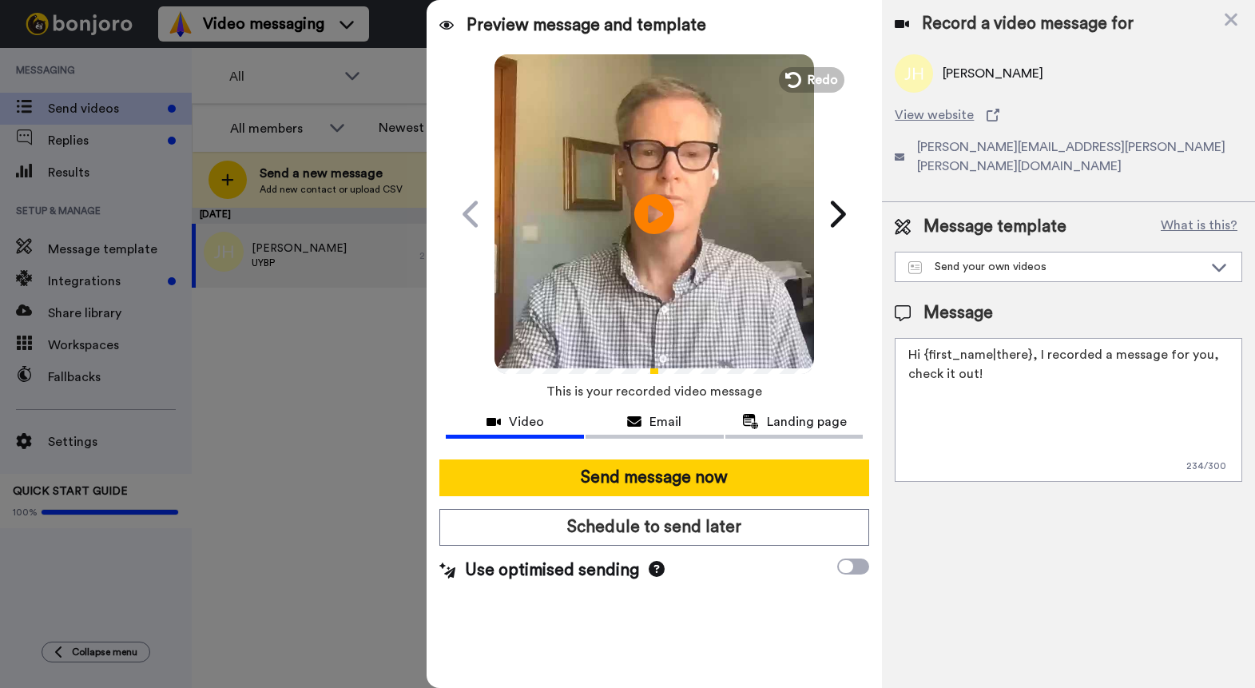
click at [1025, 339] on textarea "Hi {first_name|there}, I recorded a message for you, check it out!" at bounding box center [1067, 410] width 347 height 144
click at [1146, 338] on textarea "Hi James, I recorded a message for you, check it out!" at bounding box center [1067, 410] width 347 height 144
click at [1219, 338] on textarea "Hi James, I recorded a message for you. Check it out!" at bounding box center [1067, 410] width 347 height 144
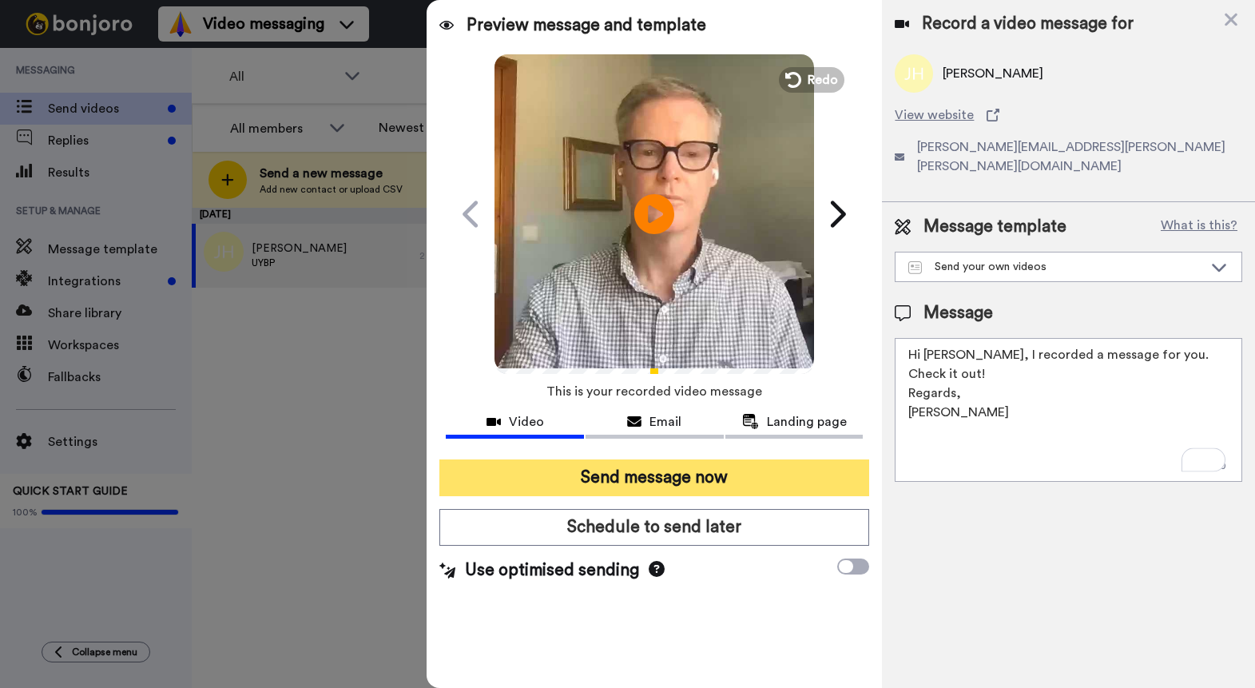
type textarea "Hi James, I recorded a message for you. Check it out! Regards, Brett"
click at [669, 478] on button "Send message now" at bounding box center [654, 477] width 430 height 37
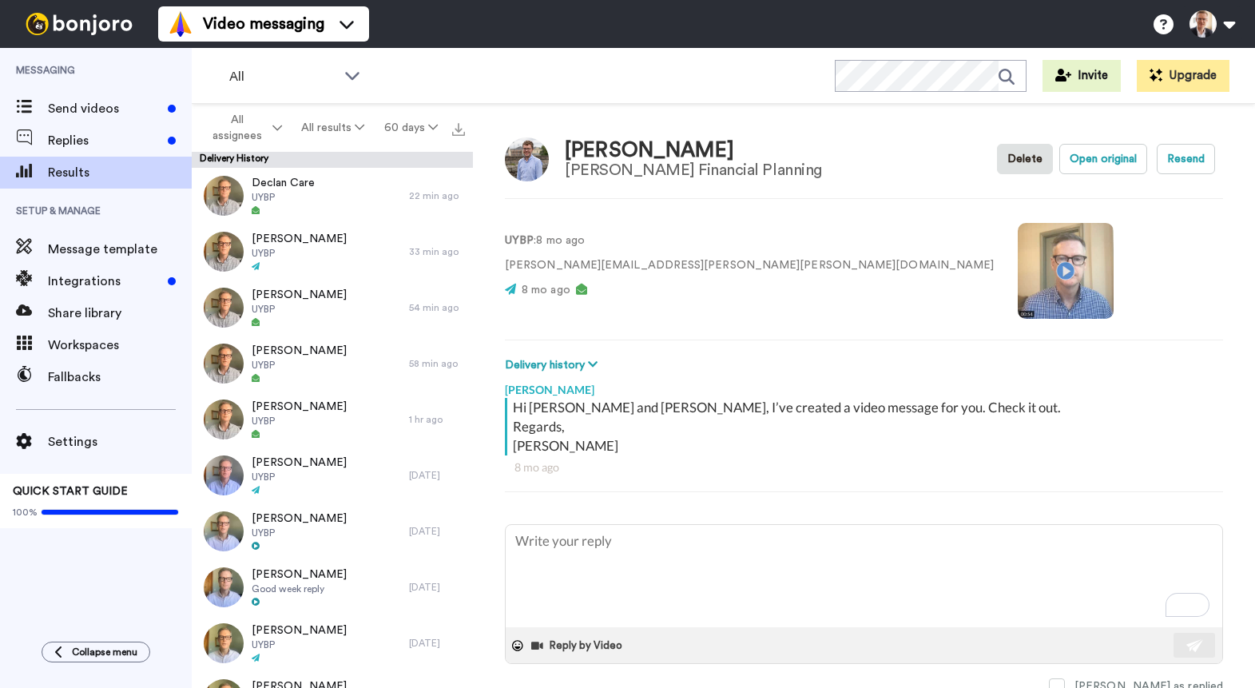
click at [1017, 271] on video at bounding box center [1065, 271] width 96 height 96
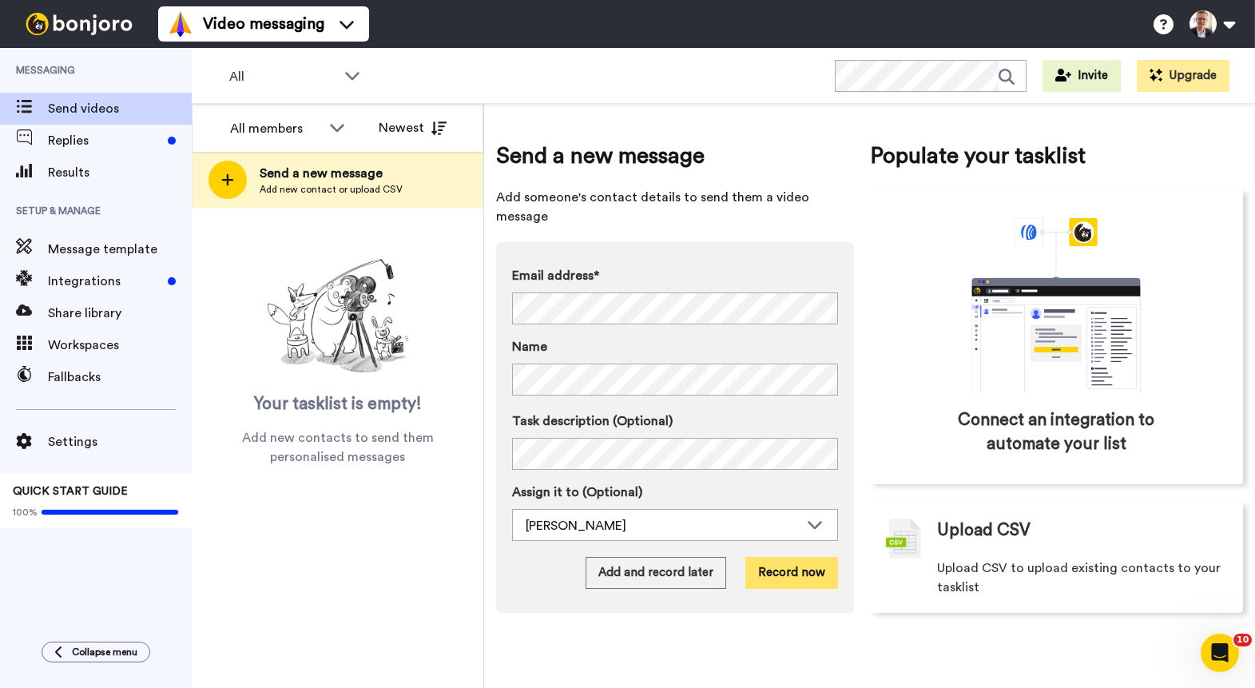
click at [794, 557] on button "Record now" at bounding box center [791, 573] width 93 height 32
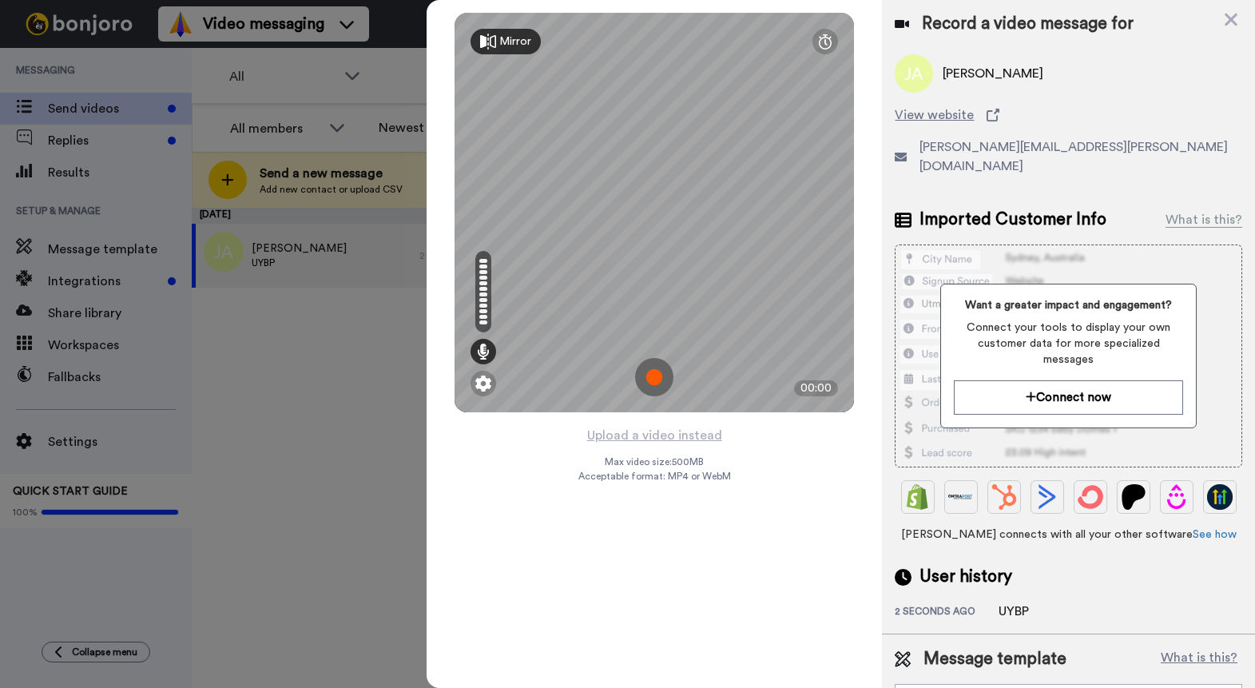
click at [653, 378] on img at bounding box center [654, 377] width 38 height 38
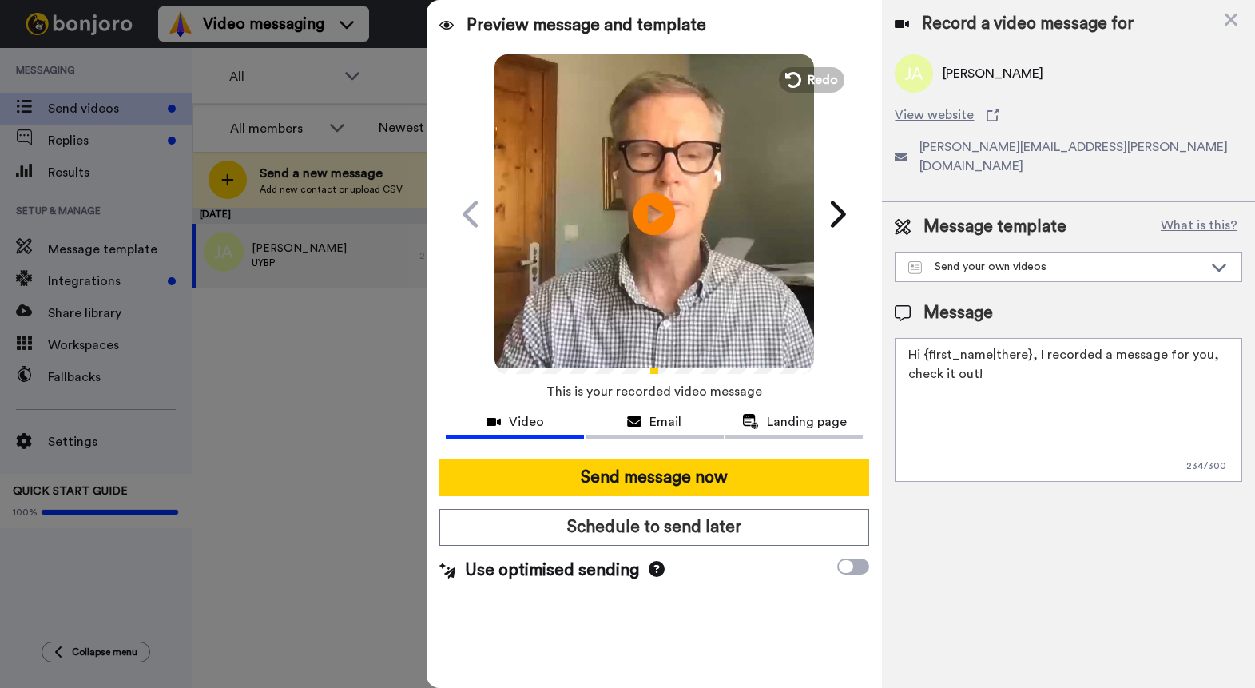
click at [657, 212] on icon "Play/Pause" at bounding box center [654, 214] width 42 height 76
click at [649, 191] on icon "Play/Pause" at bounding box center [654, 214] width 42 height 76
click at [1026, 338] on textarea "Hi {first_name|there}, I recorded a message for you, check it out!" at bounding box center [1067, 410] width 347 height 144
click at [1144, 340] on textarea "Hi Jennifer, I recorded a message for you, check it out!" at bounding box center [1067, 410] width 347 height 144
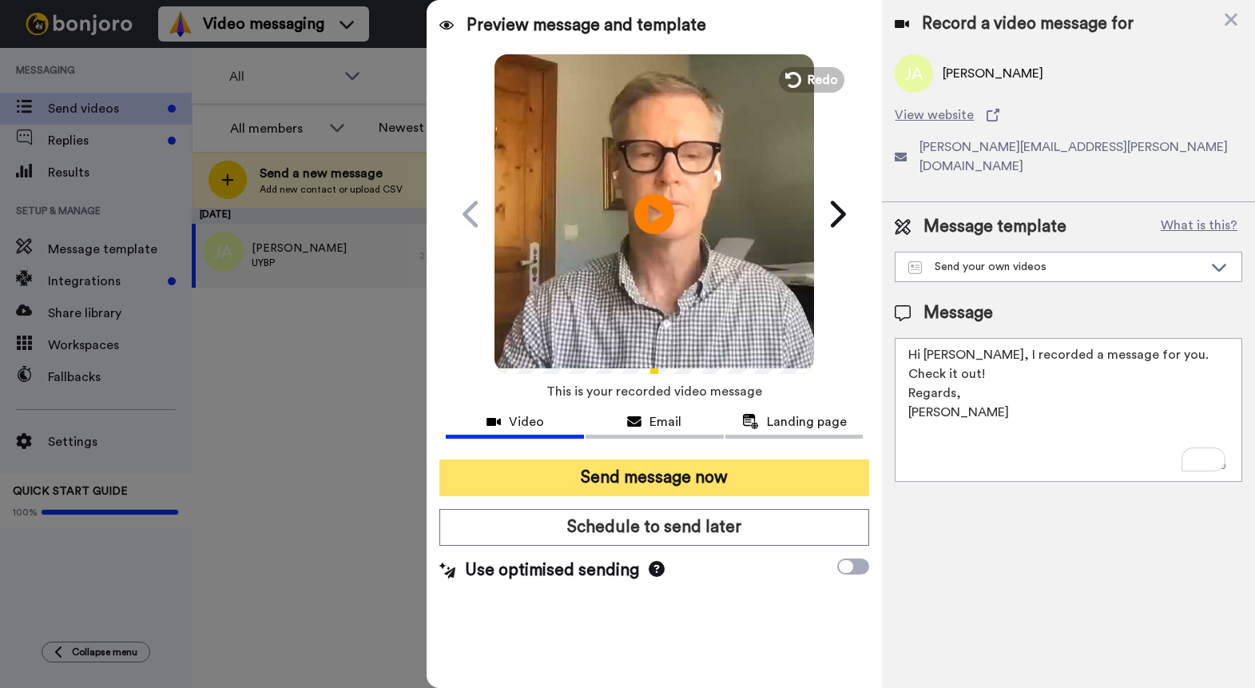
type textarea "Hi Jennifer, I recorded a message for you. Check it out! Regards, Brett"
click at [685, 477] on button "Send message now" at bounding box center [654, 477] width 430 height 37
